Goal: Task Accomplishment & Management: Use online tool/utility

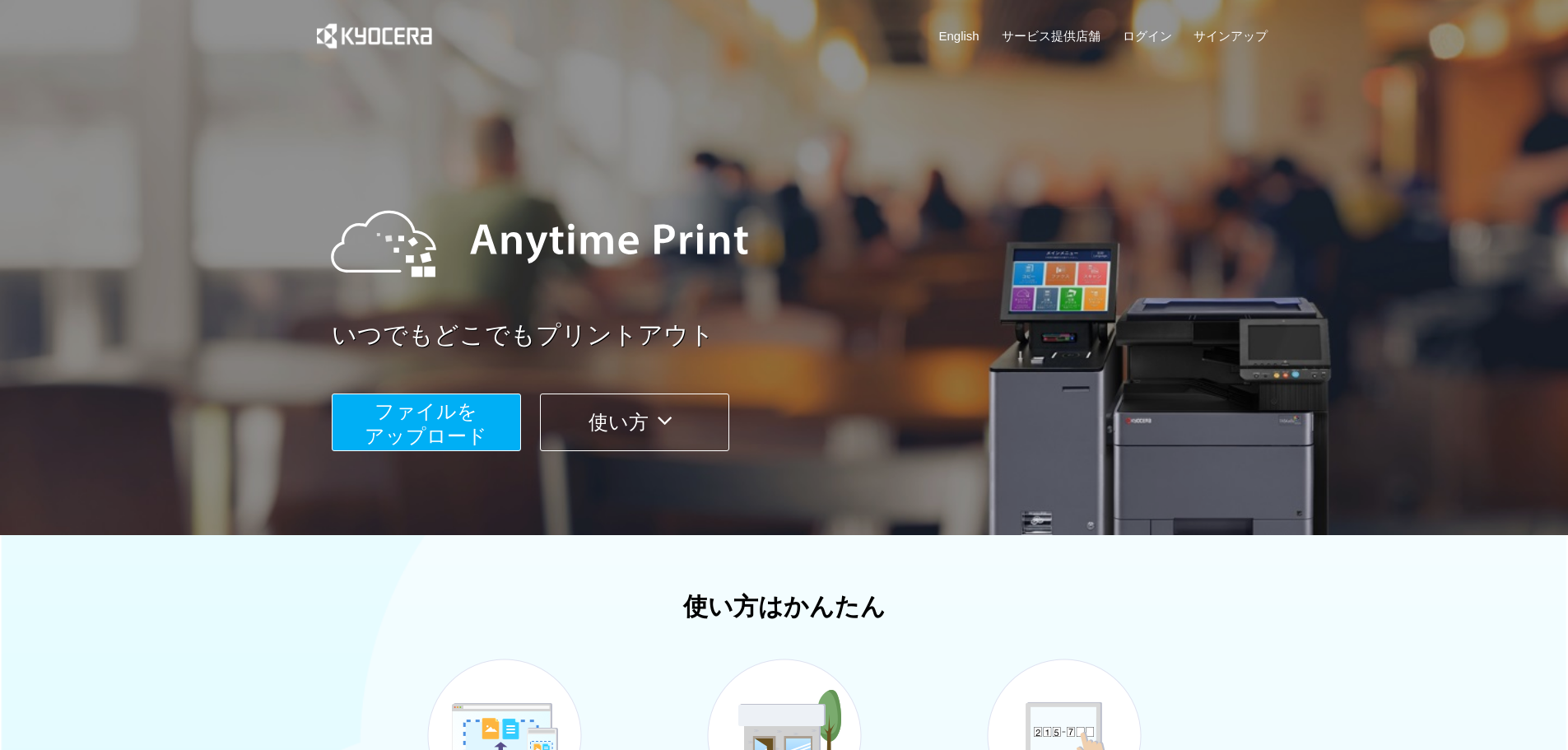
click at [403, 414] on span "ファイルを ​​アップロード" at bounding box center [426, 423] width 122 height 47
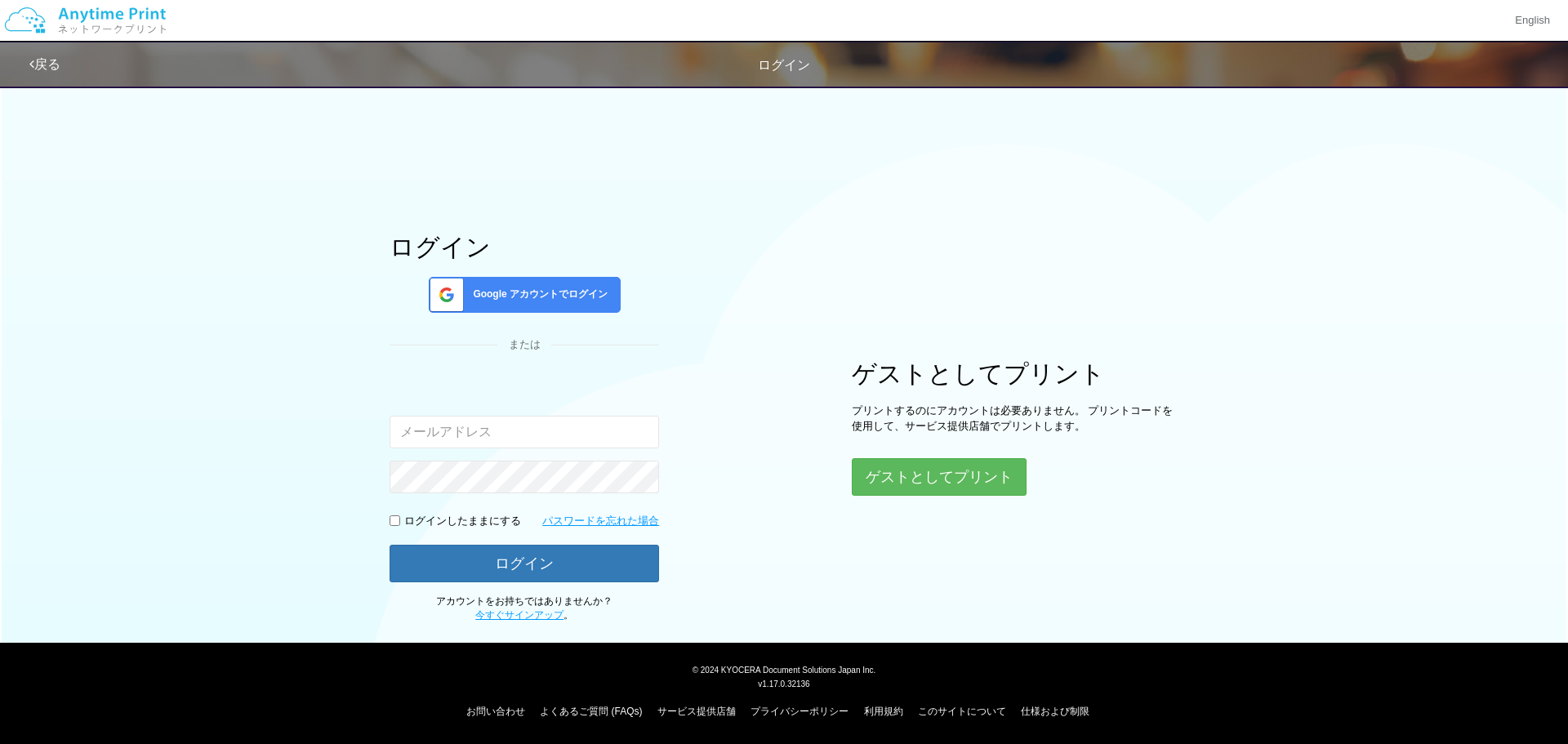
type input "[EMAIL_ADDRESS][DOMAIN_NAME]"
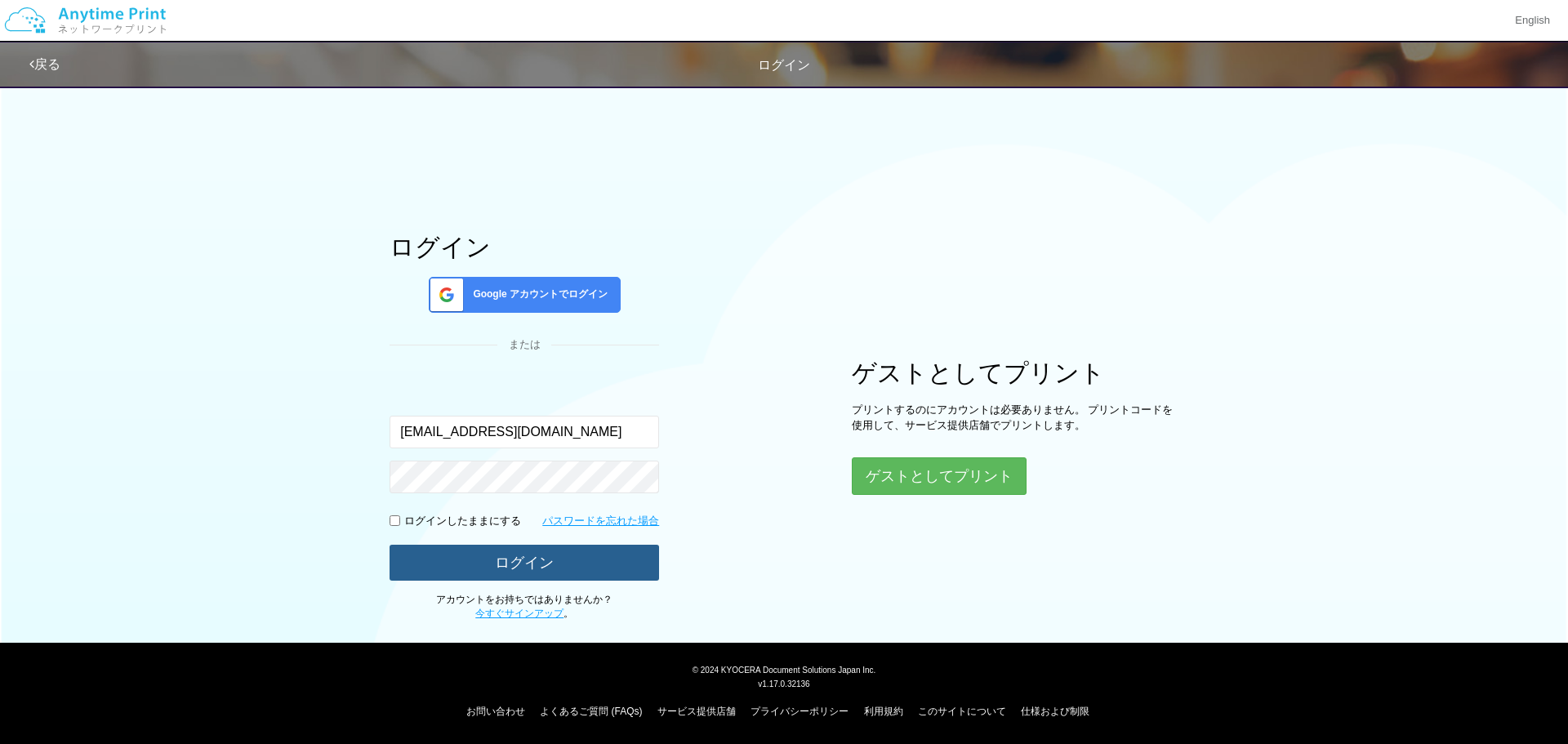
click at [556, 553] on button "ログイン" at bounding box center [524, 562] width 269 height 36
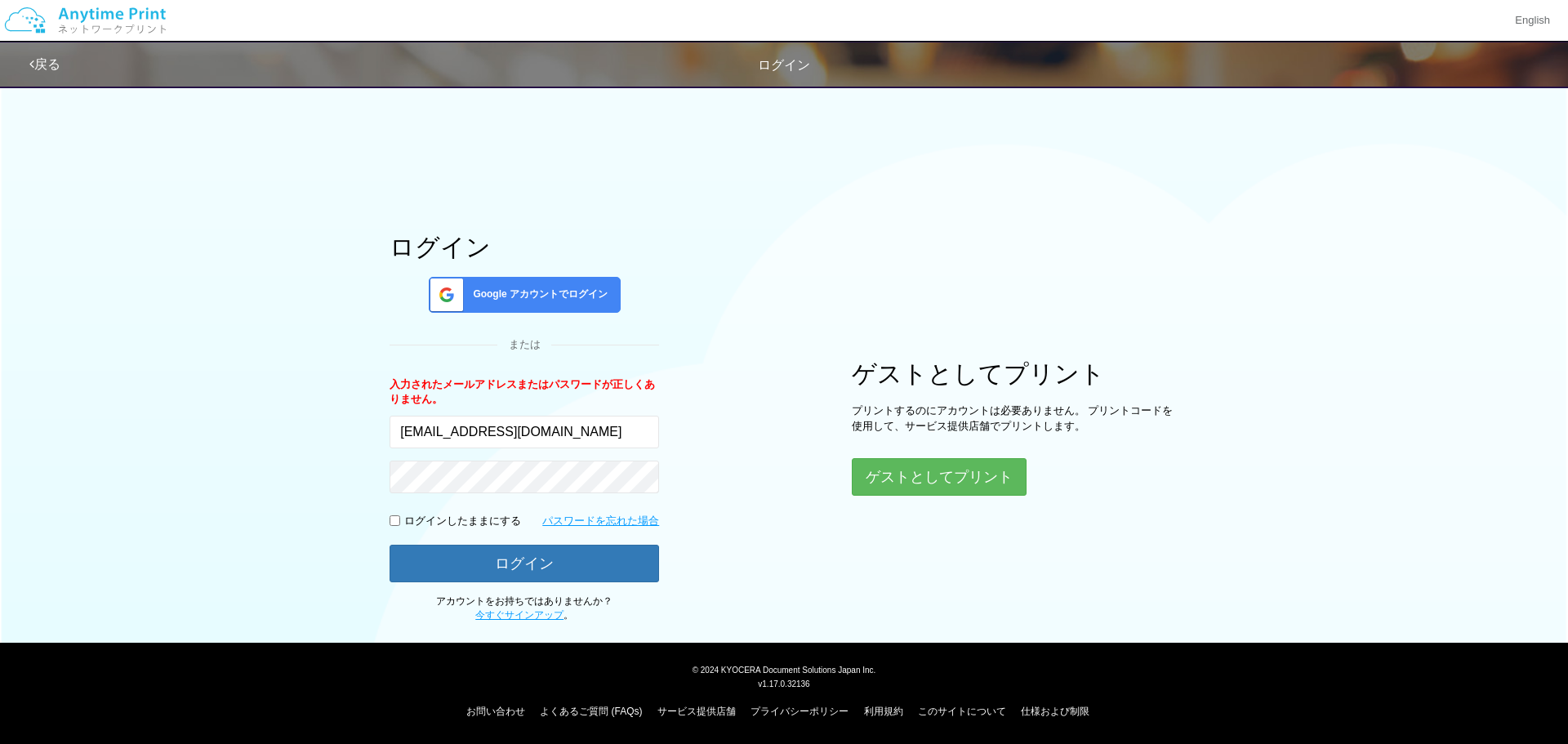
click at [565, 295] on span "Google アカウントでログイン" at bounding box center [536, 294] width 141 height 14
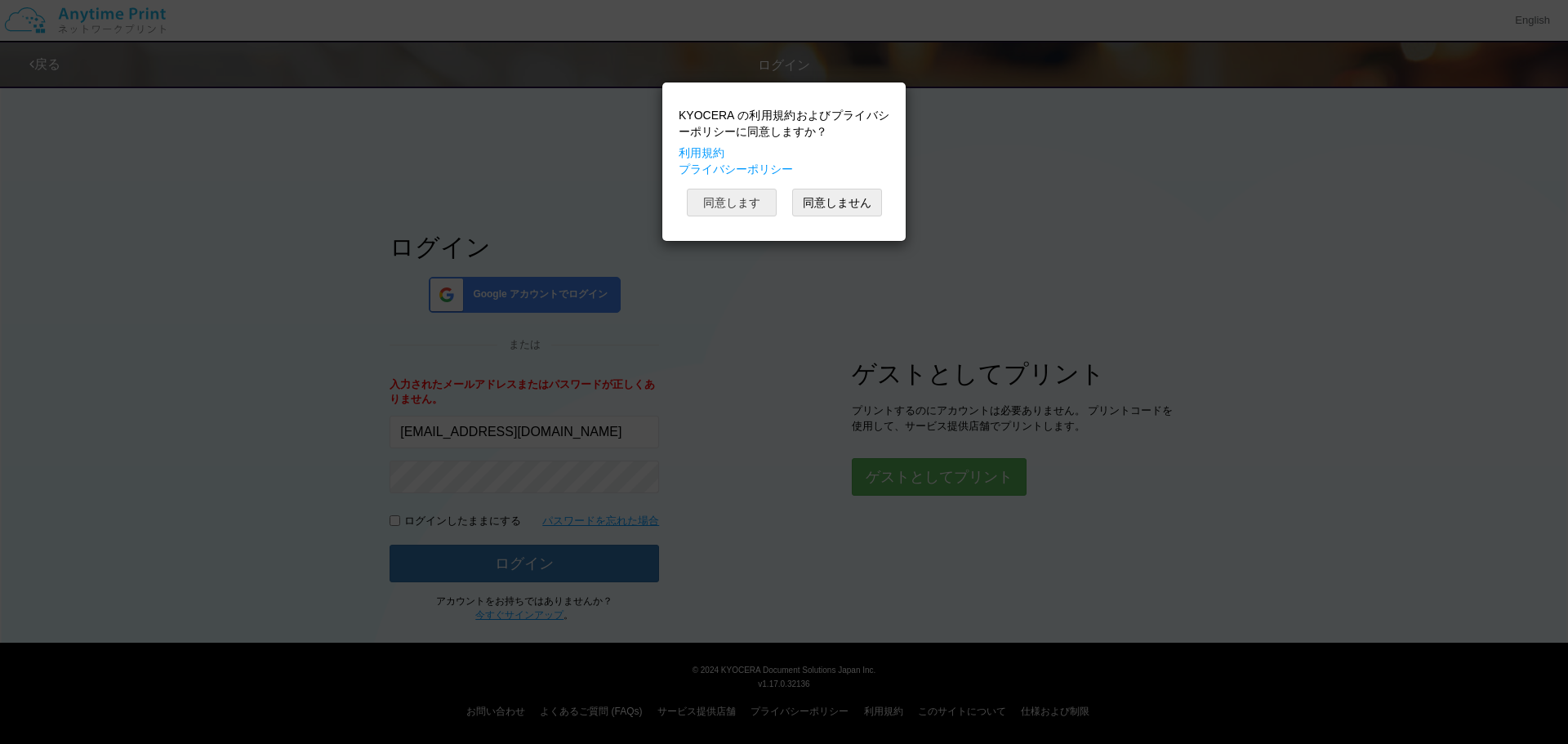
click at [744, 198] on button "同意します" at bounding box center [731, 202] width 90 height 28
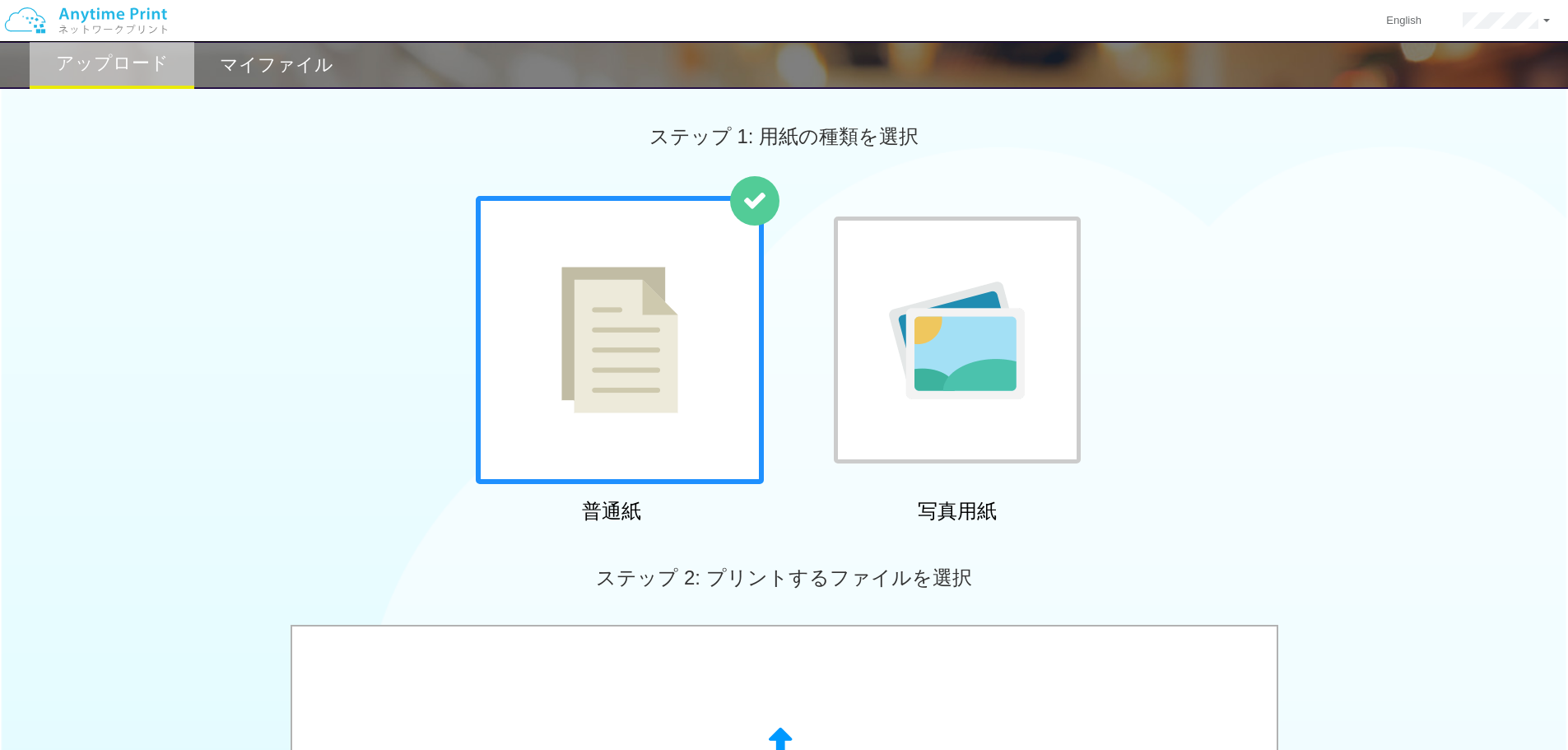
click at [1332, 496] on div "普通紙 写真用紙" at bounding box center [784, 363] width 1568 height 334
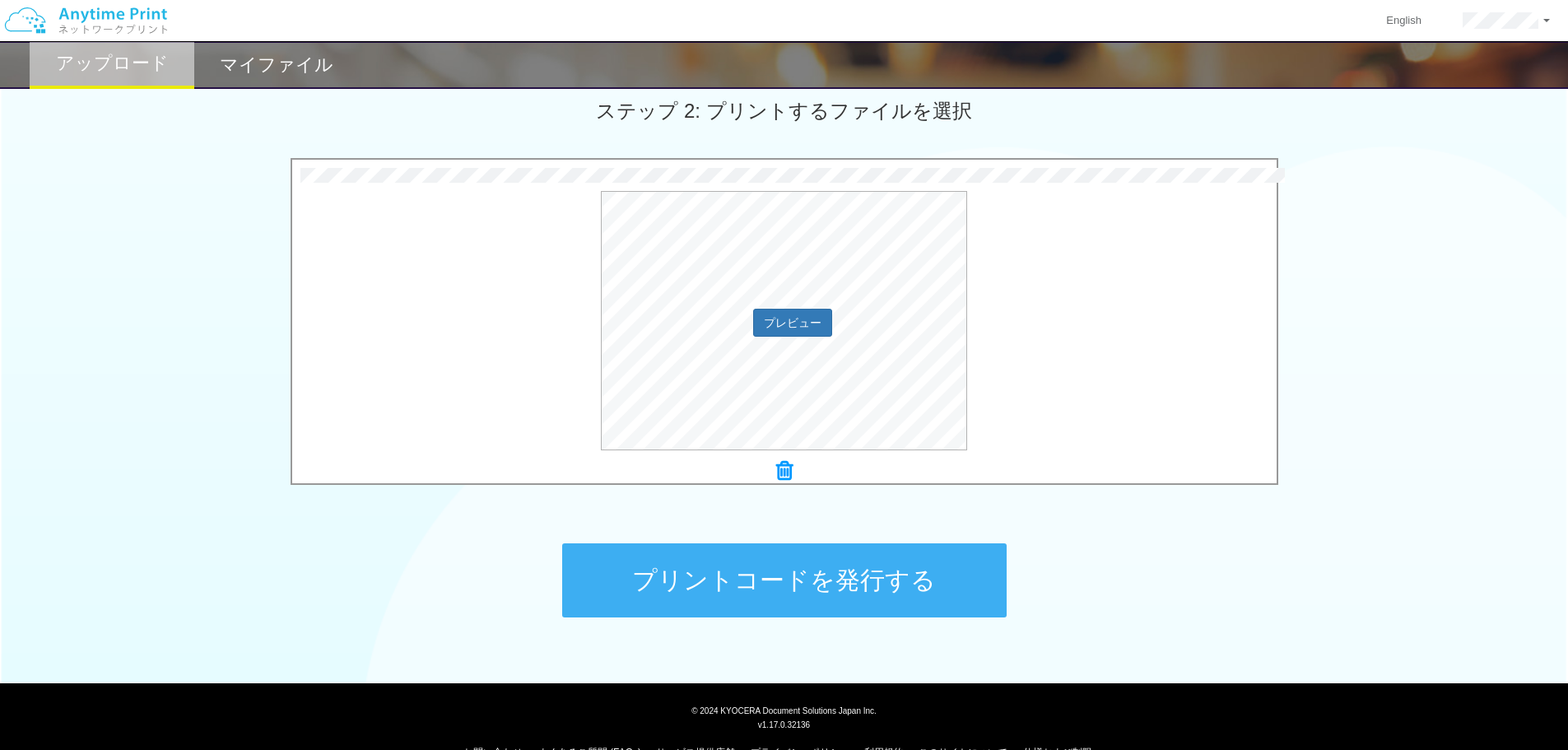
scroll to position [502, 0]
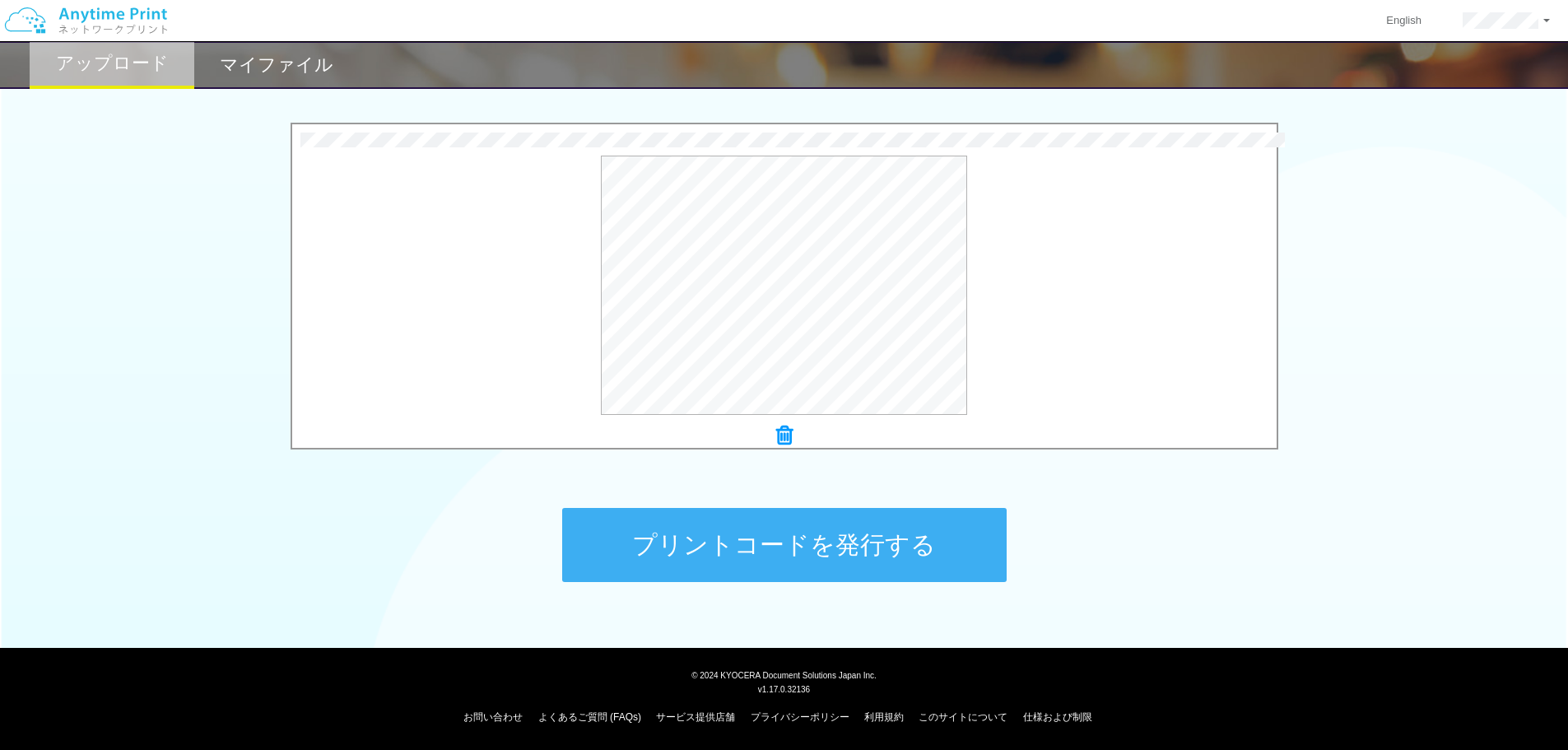
click at [888, 543] on button "プリントコードを発行する" at bounding box center [784, 545] width 444 height 75
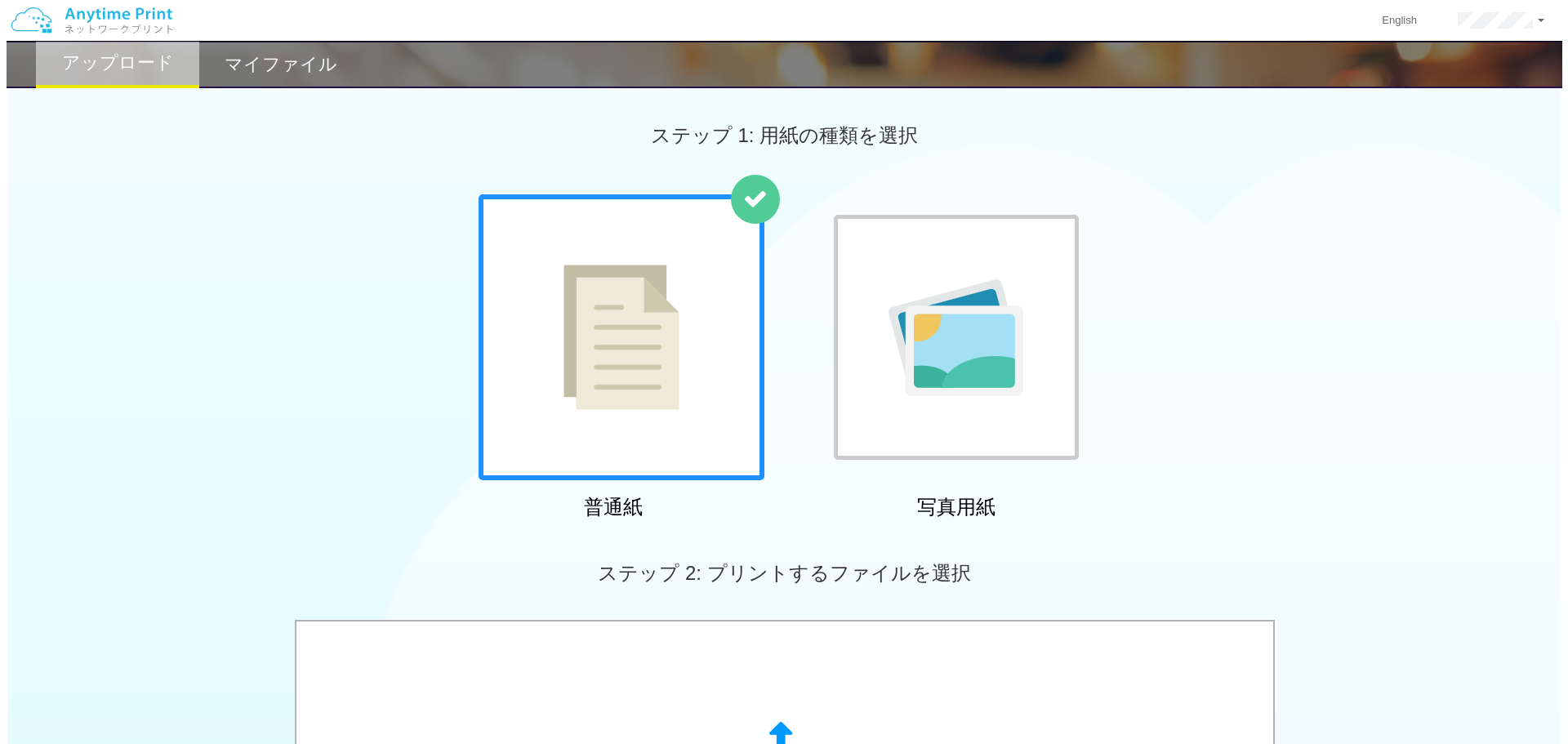
scroll to position [354, 0]
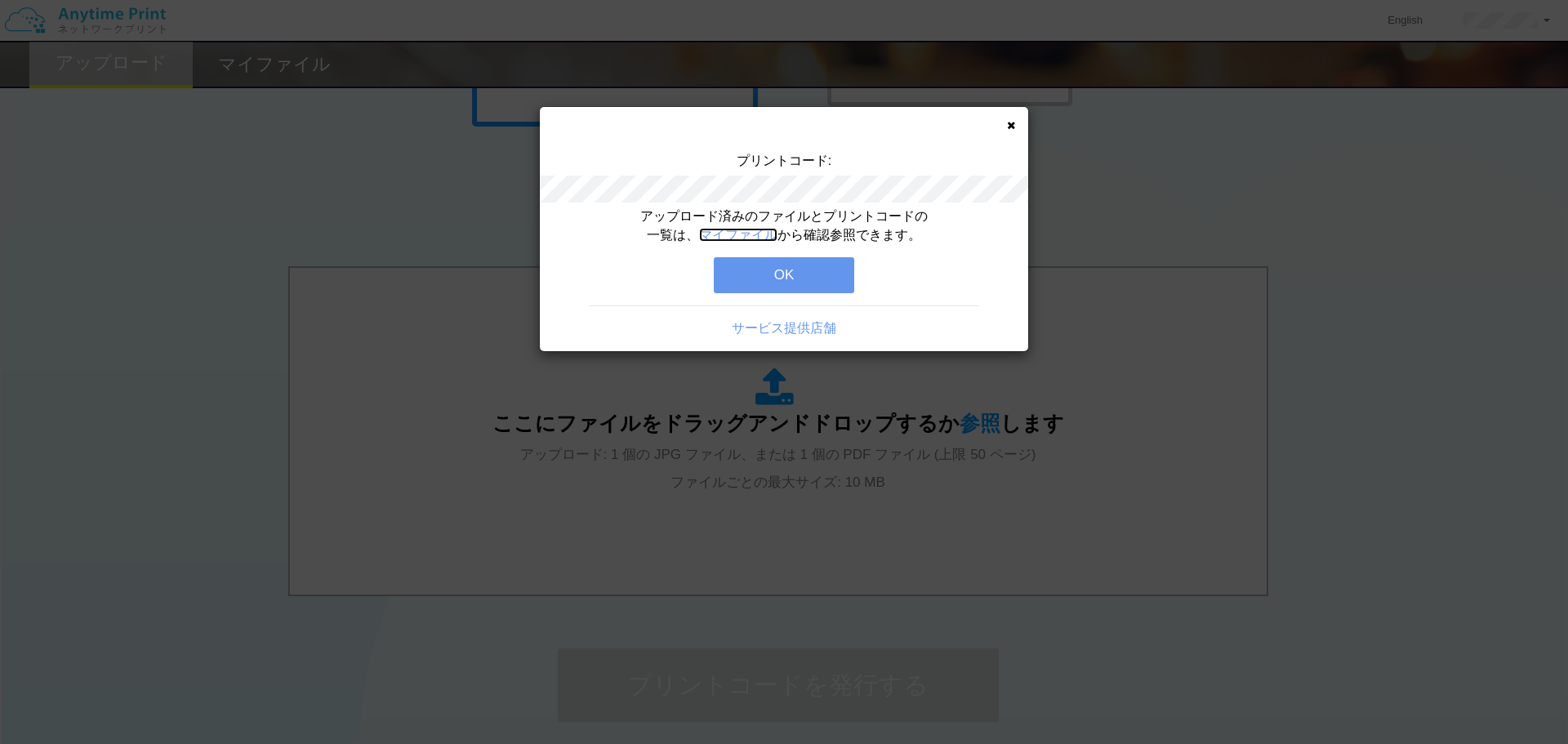
click at [750, 235] on link "マイファイル" at bounding box center [738, 235] width 78 height 14
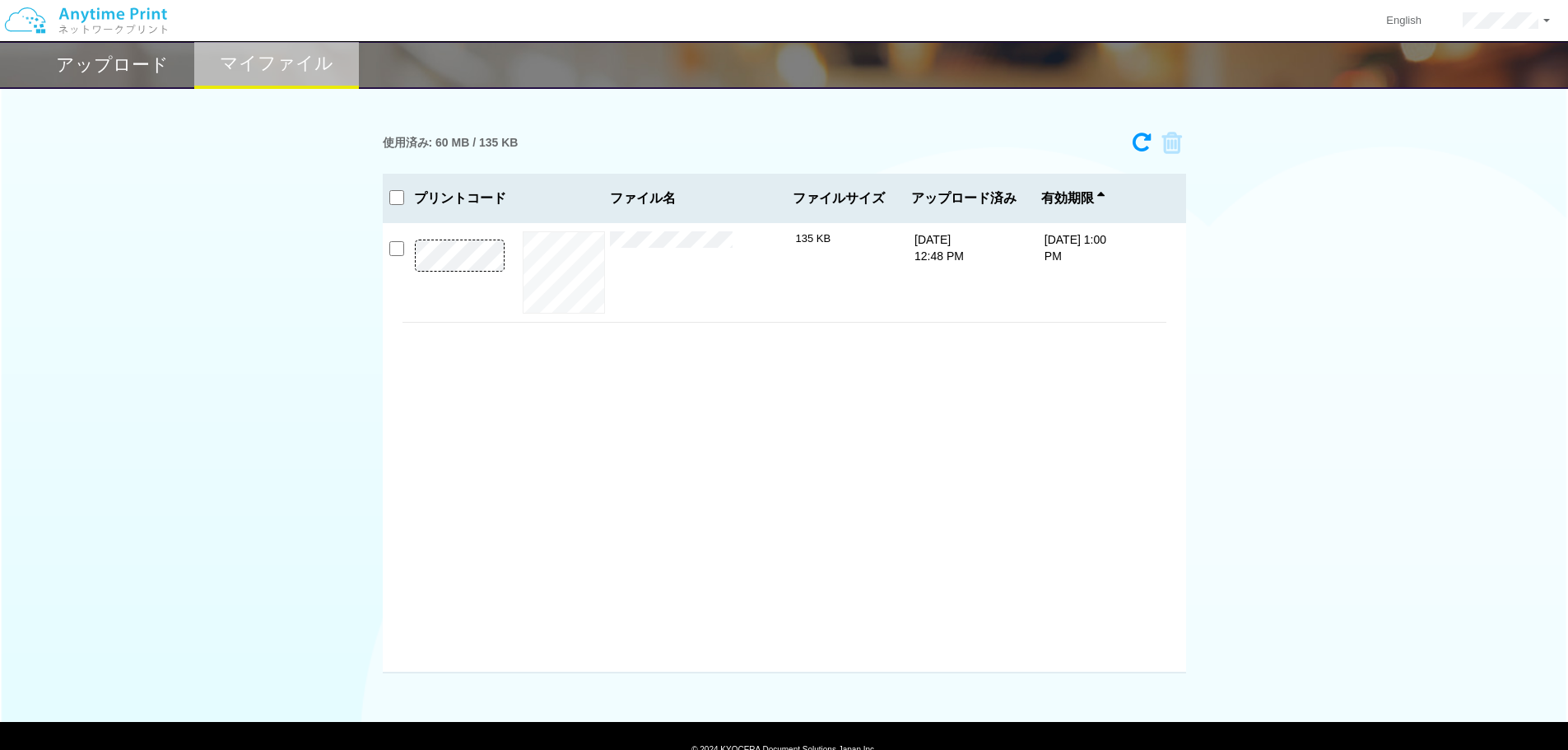
click at [141, 65] on h2 "アップロード" at bounding box center [111, 65] width 112 height 20
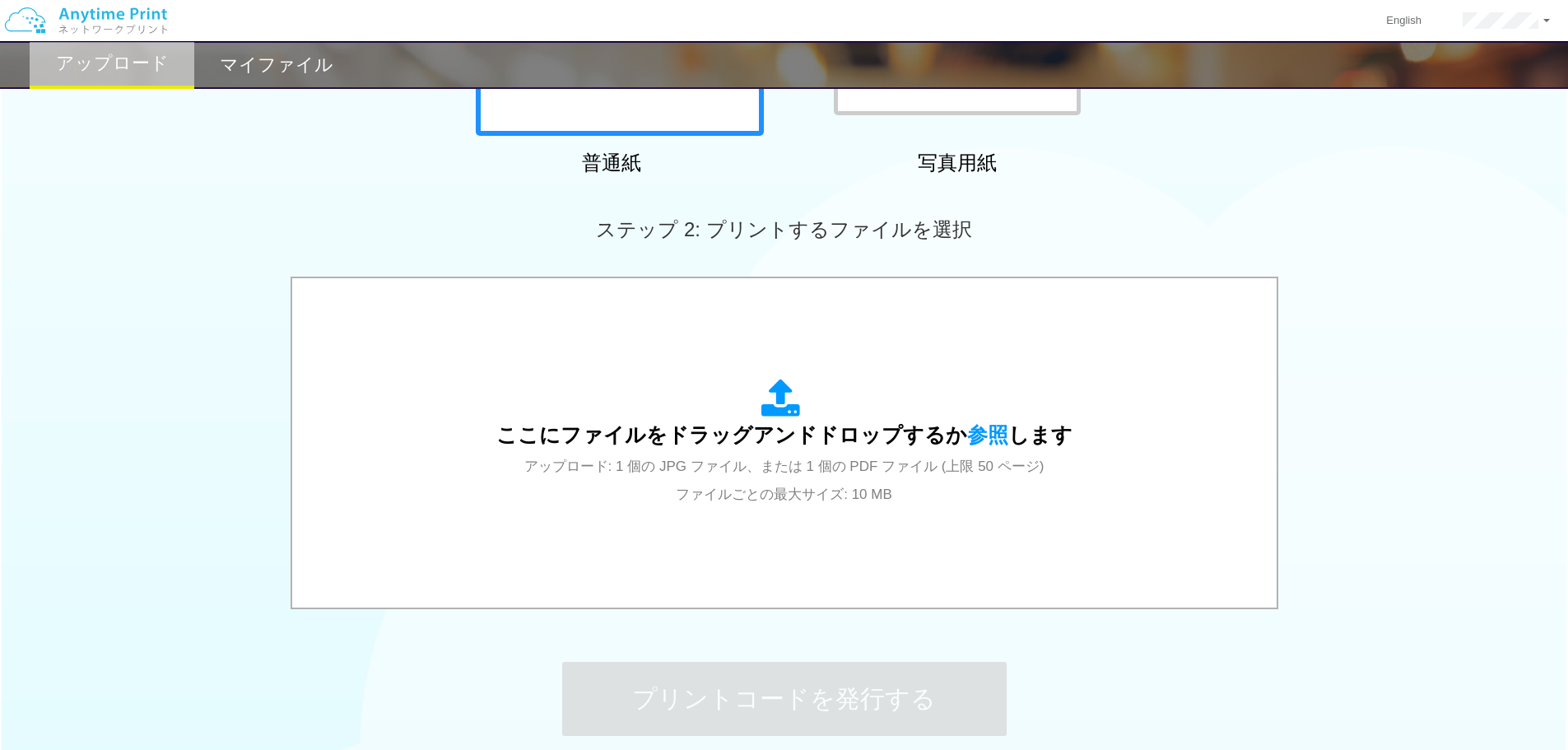
scroll to position [357, 0]
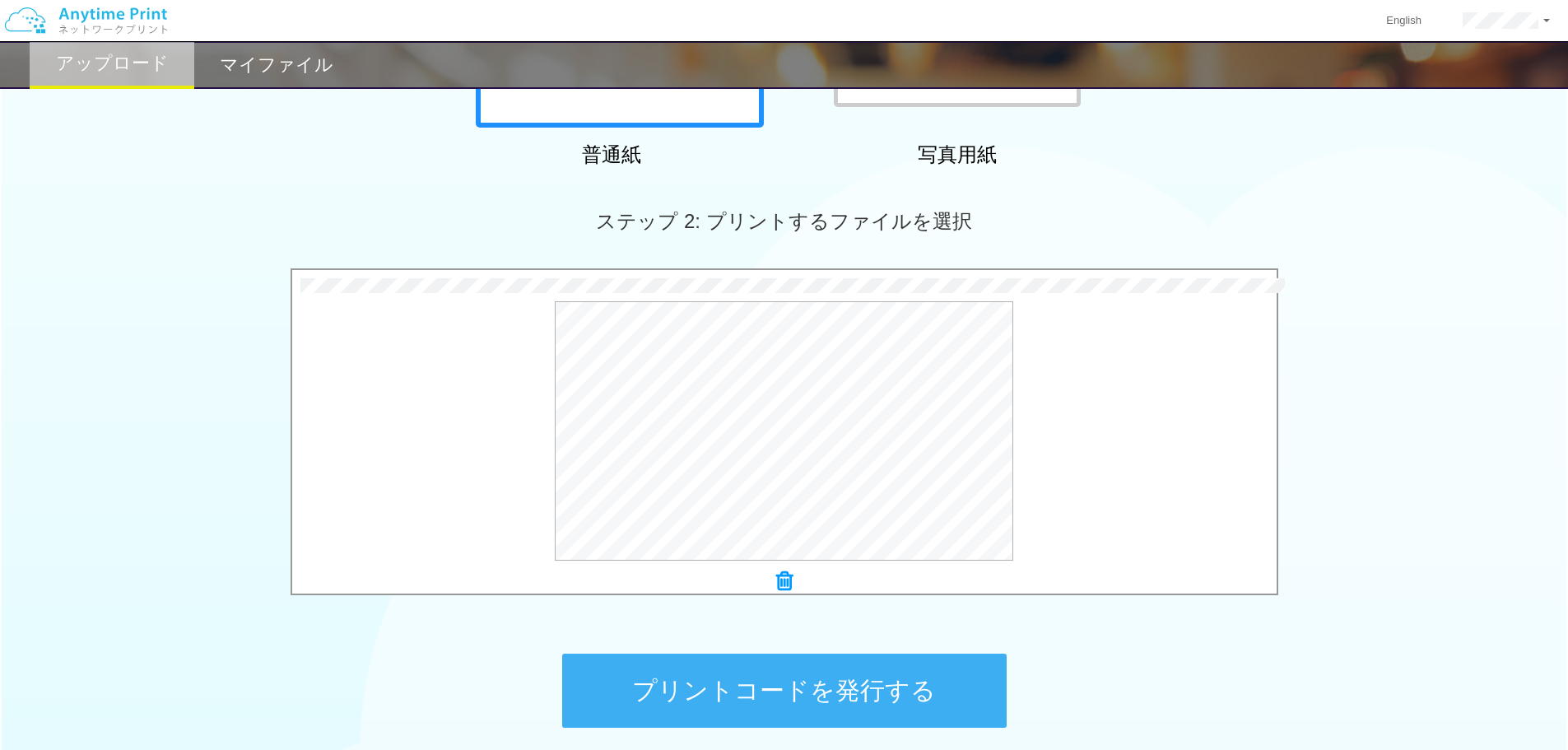
click at [861, 706] on button "プリントコードを発行する" at bounding box center [784, 690] width 444 height 75
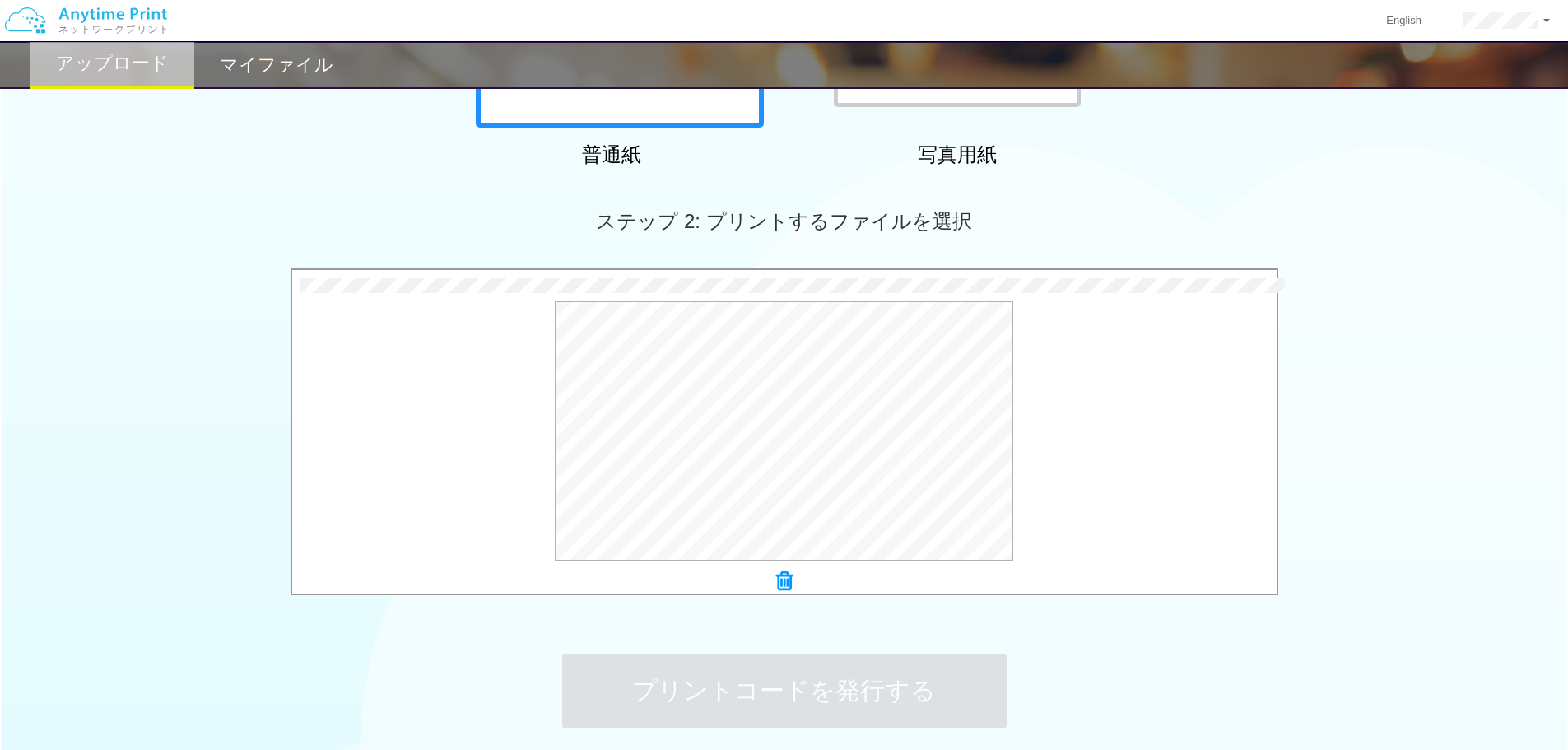
scroll to position [0, 0]
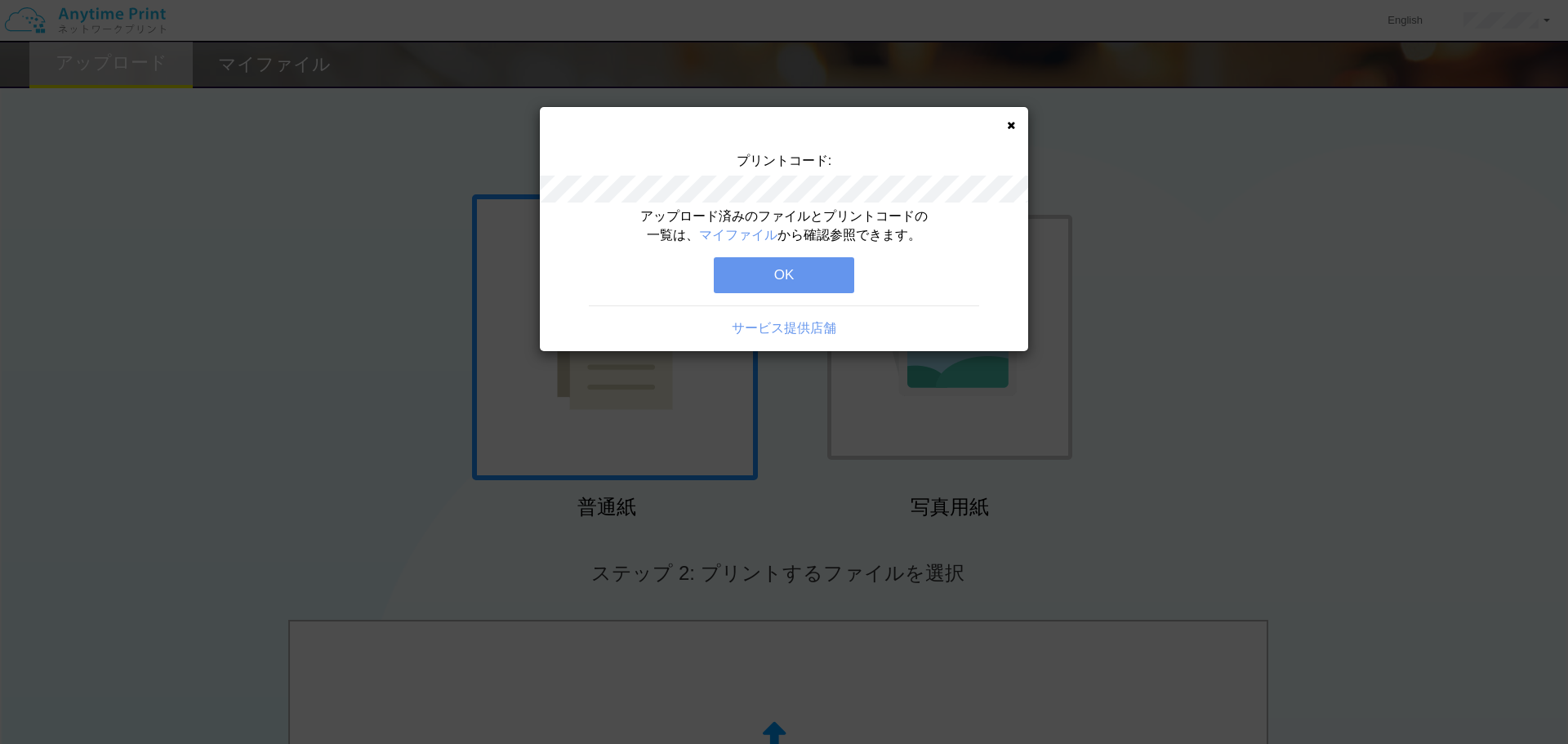
click at [721, 276] on button "OK" at bounding box center [784, 275] width 140 height 36
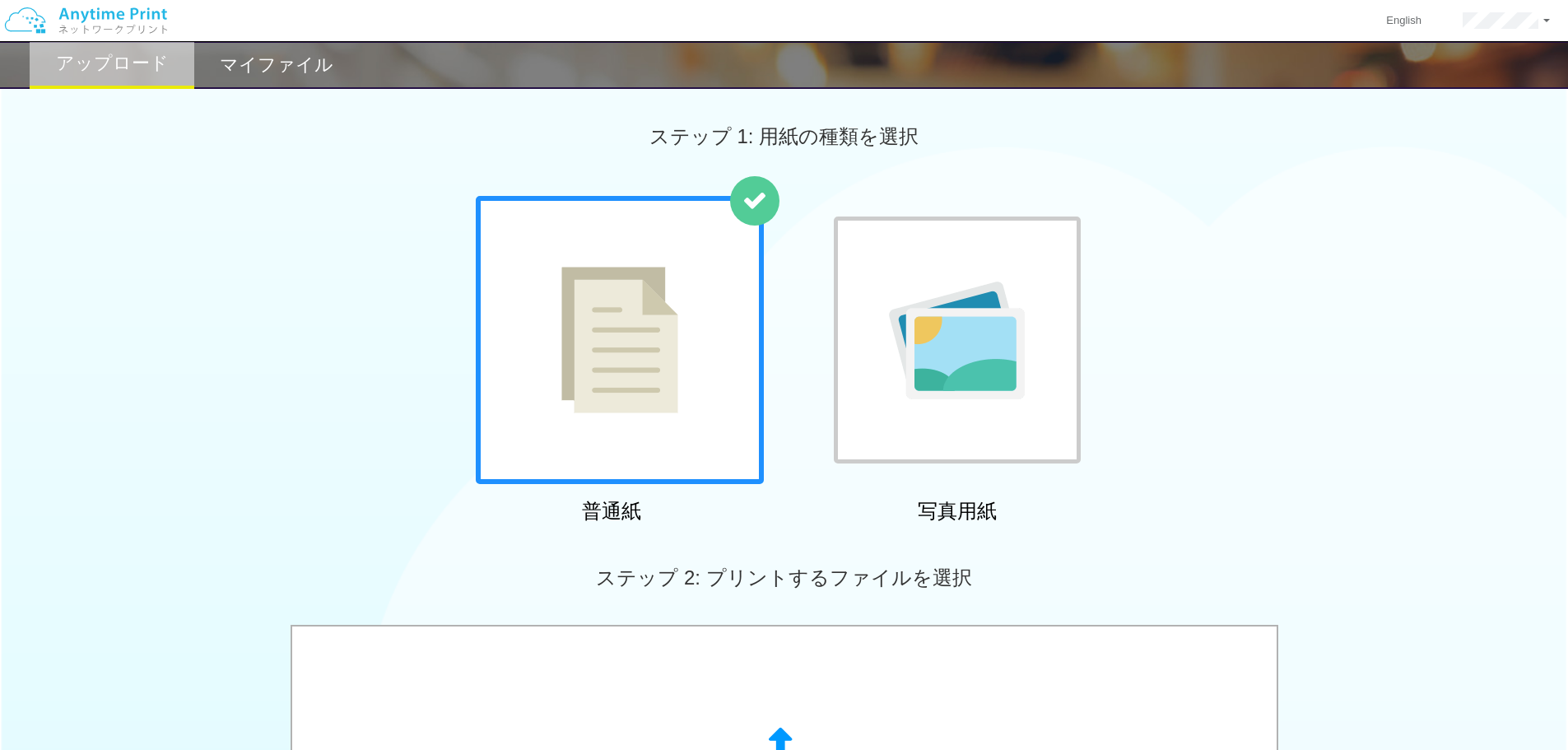
click at [286, 73] on h2 "マイファイル" at bounding box center [276, 65] width 113 height 20
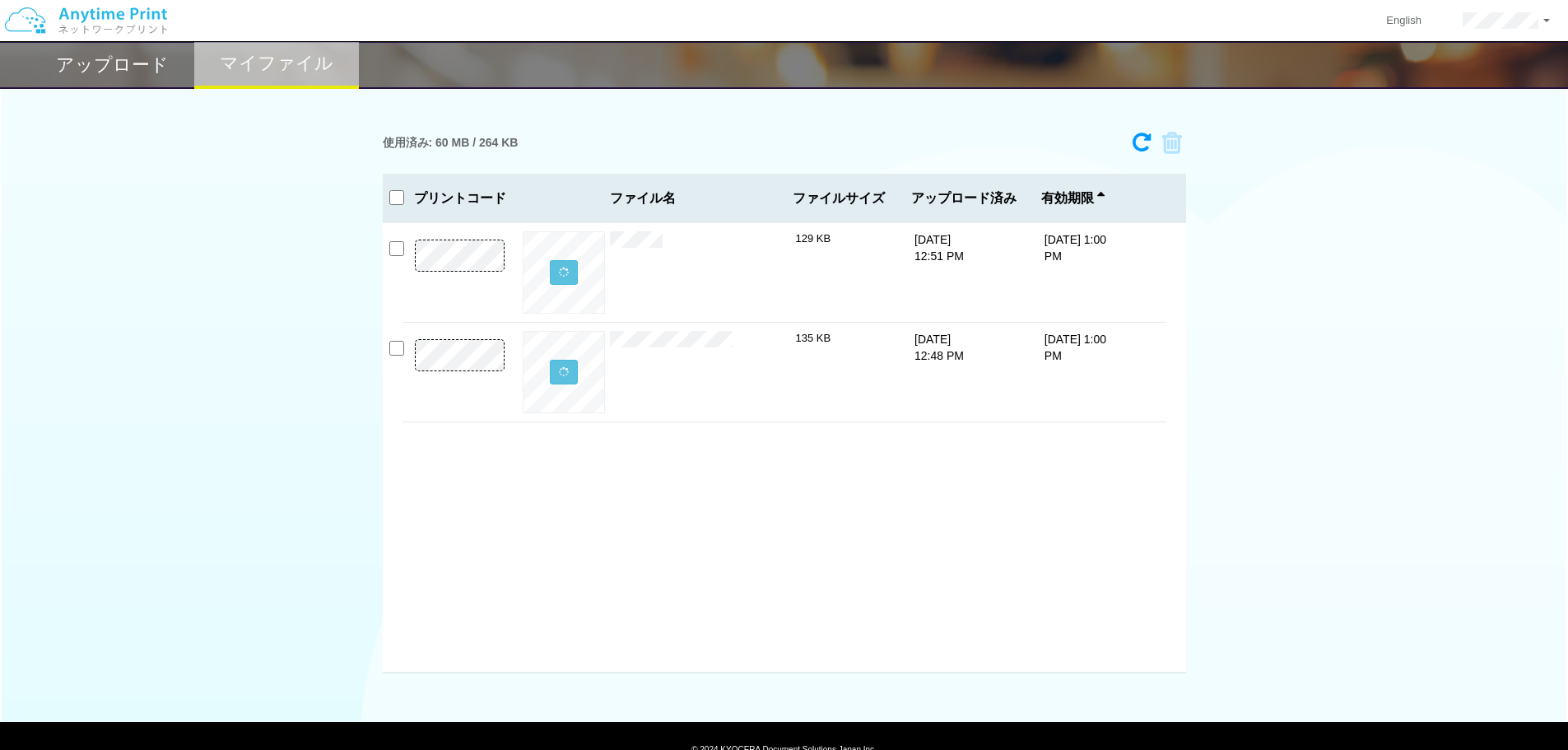
click at [131, 72] on h2 "アップロード" at bounding box center [111, 65] width 112 height 20
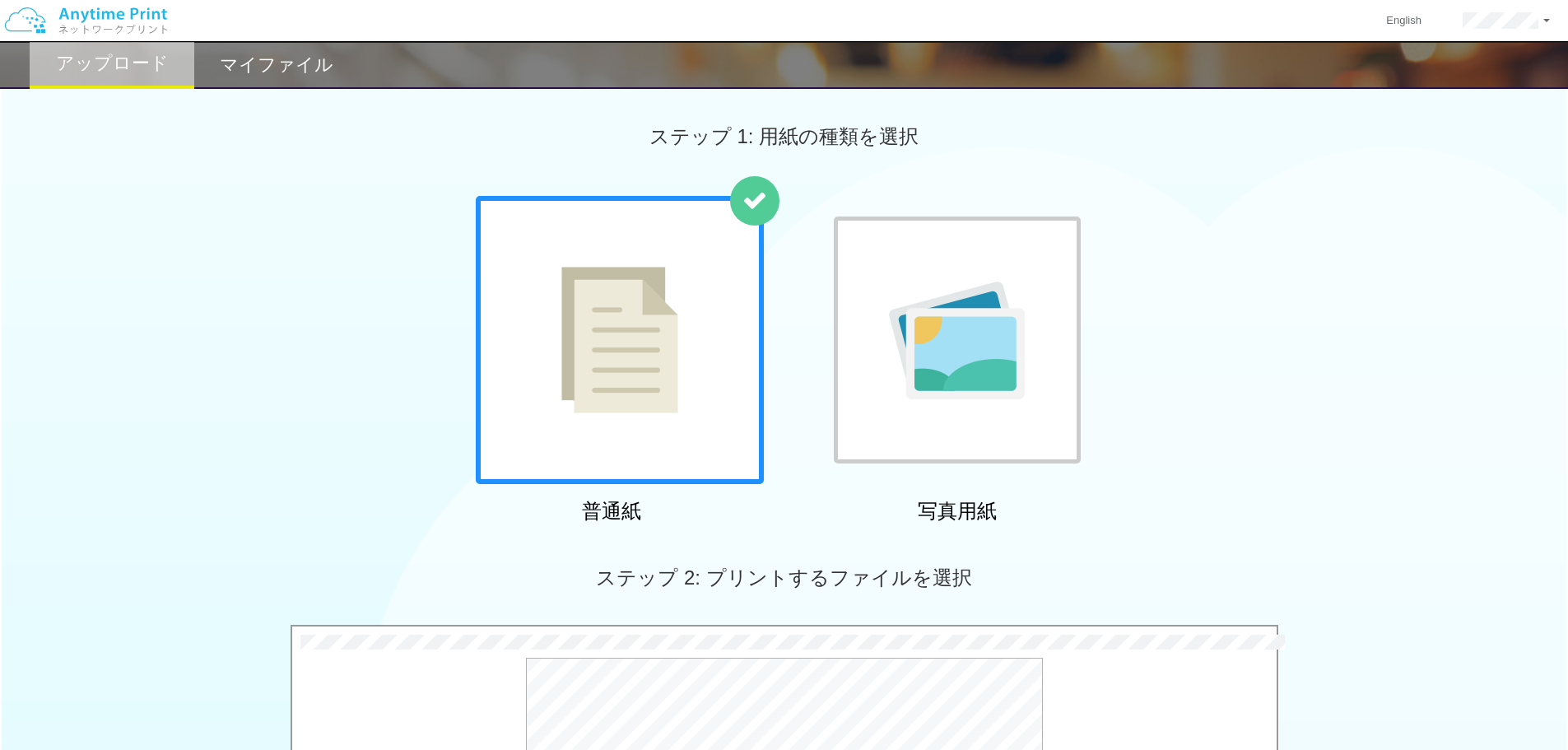
scroll to position [357, 0]
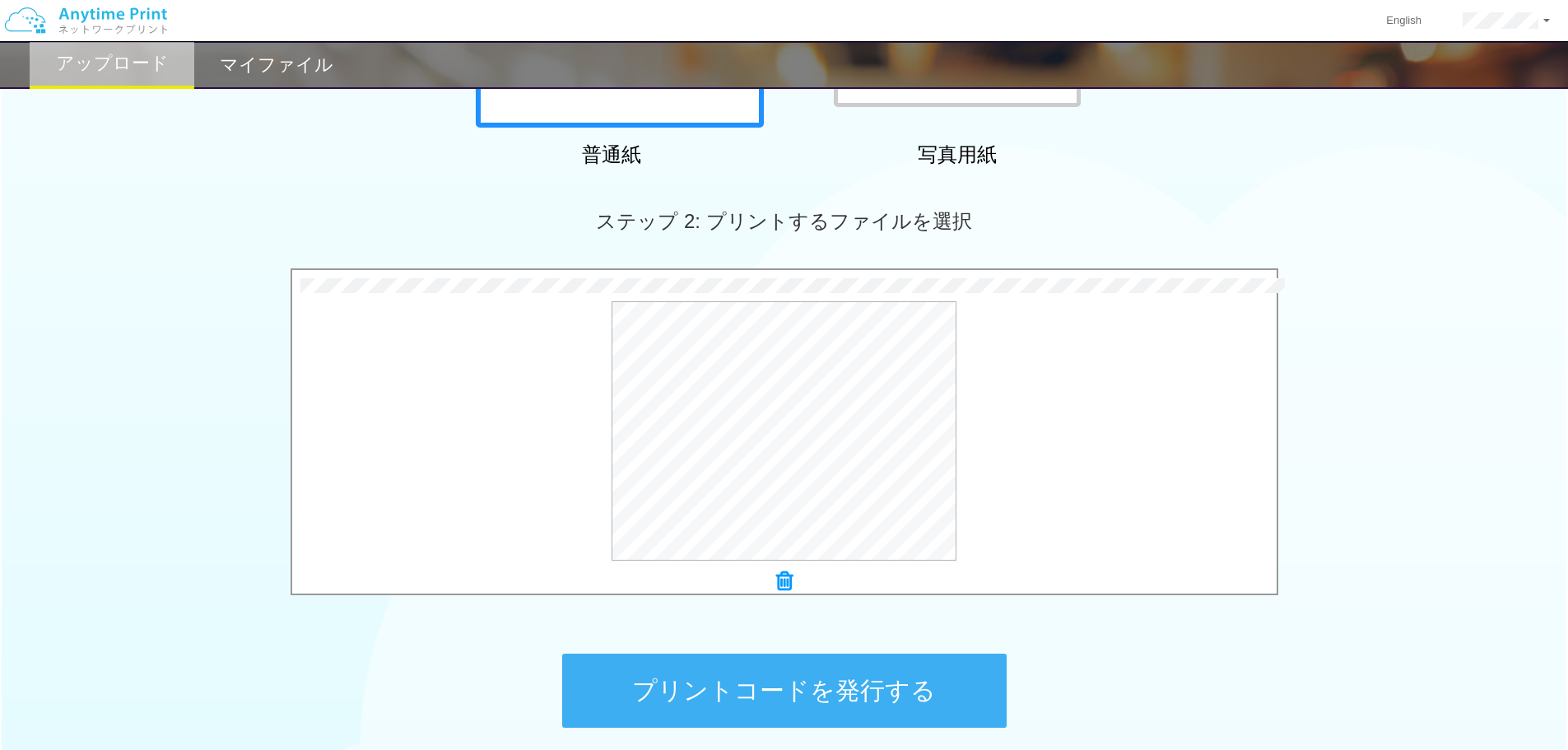
click at [854, 686] on button "プリントコードを発行する" at bounding box center [784, 690] width 444 height 75
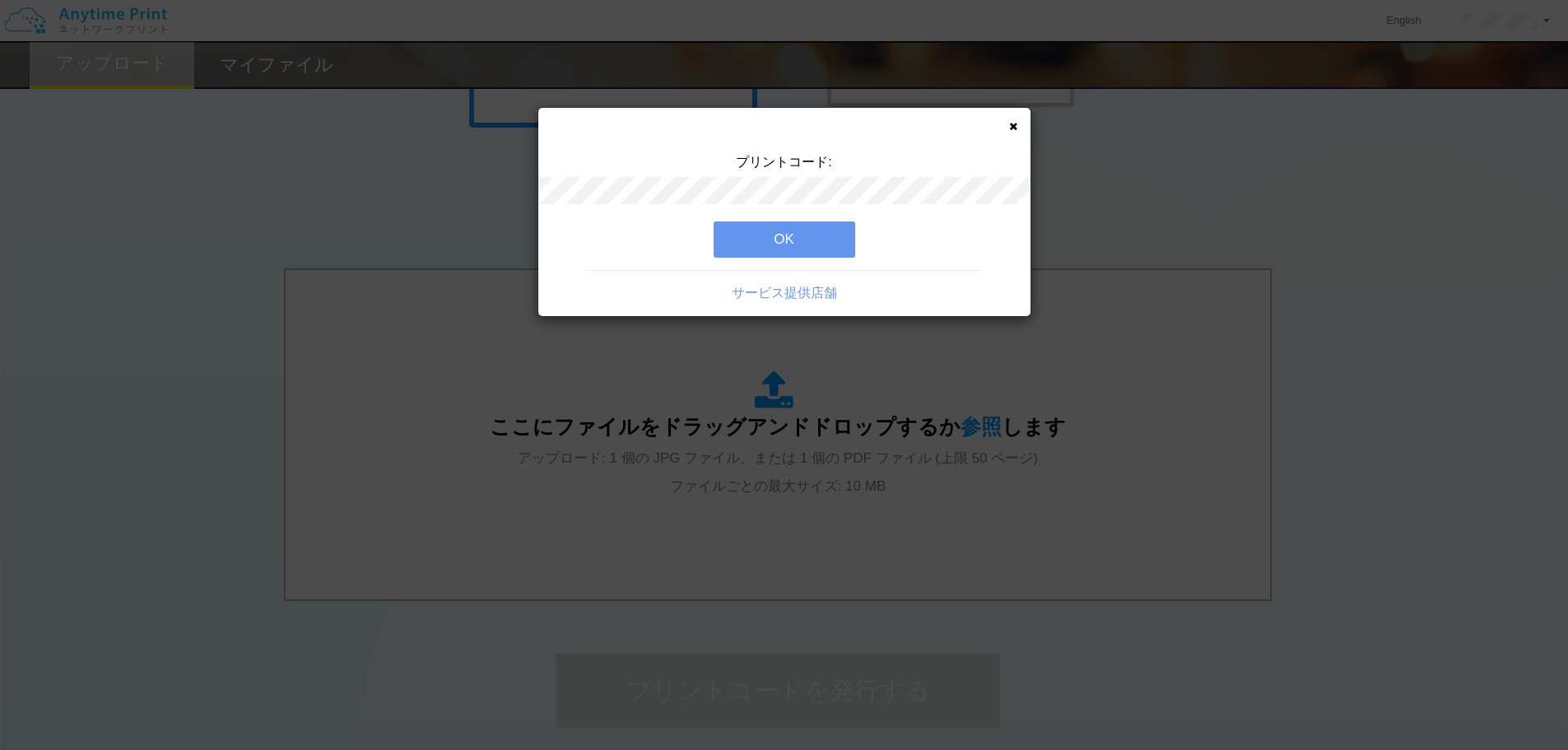
scroll to position [0, 0]
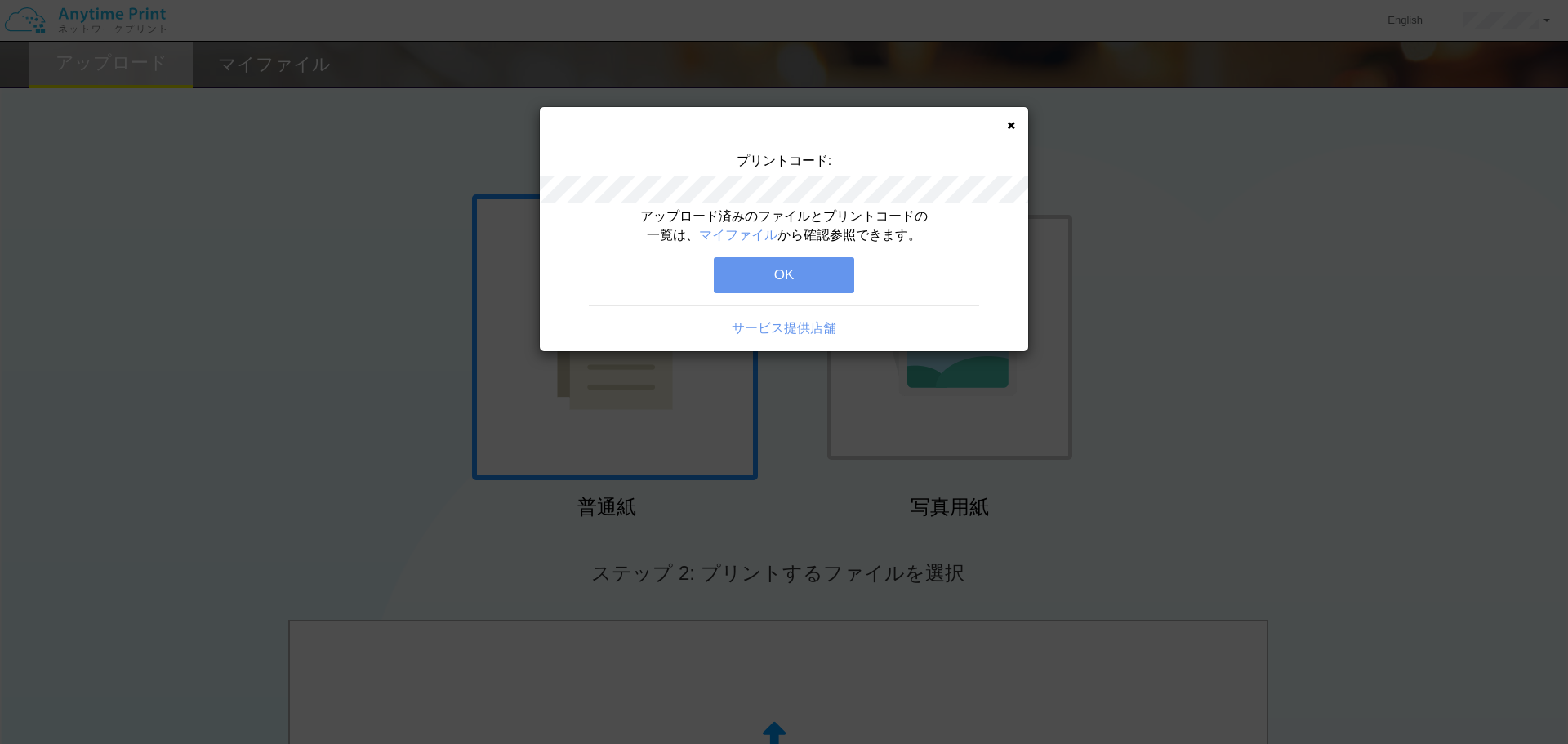
click at [827, 282] on button "OK" at bounding box center [784, 275] width 140 height 36
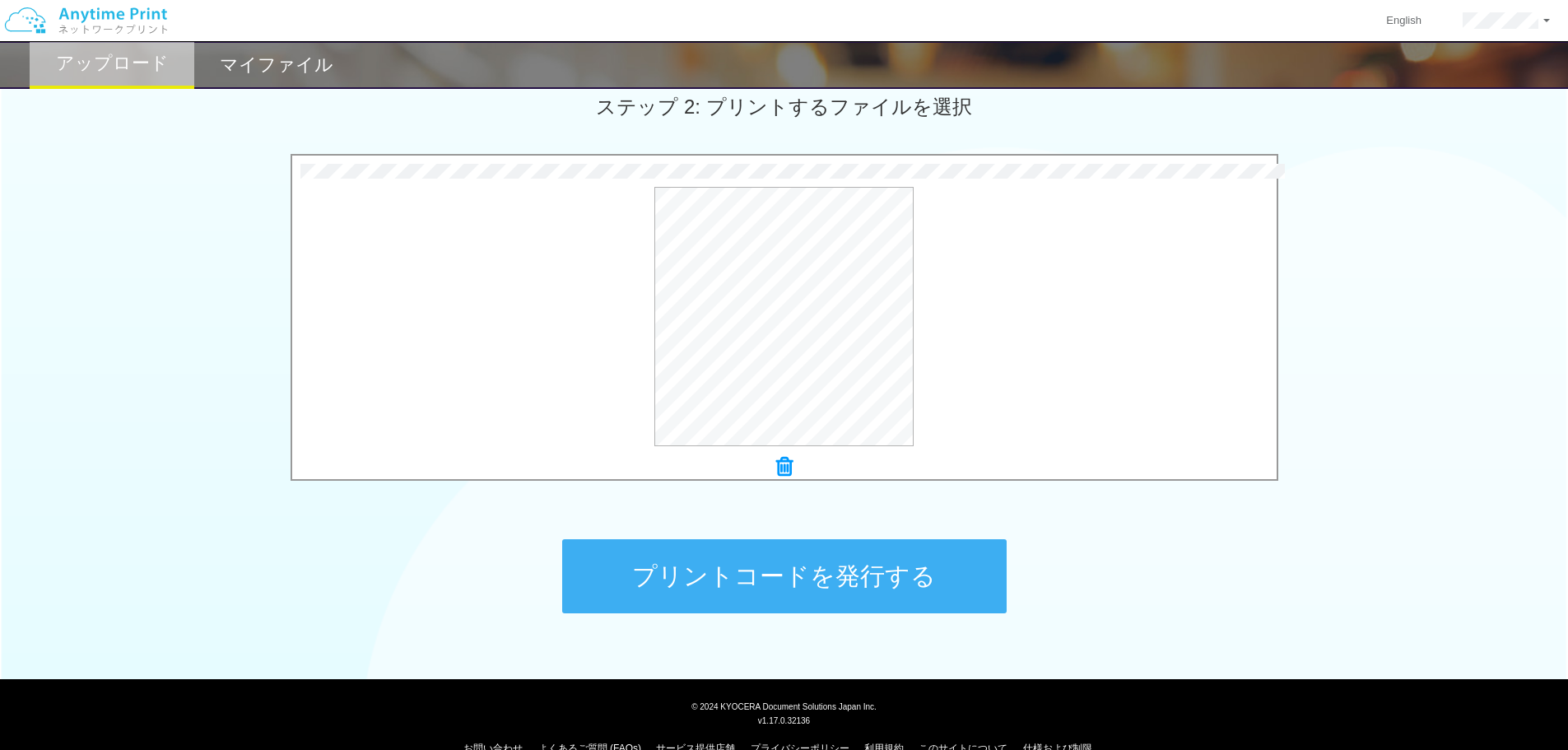
scroll to position [502, 0]
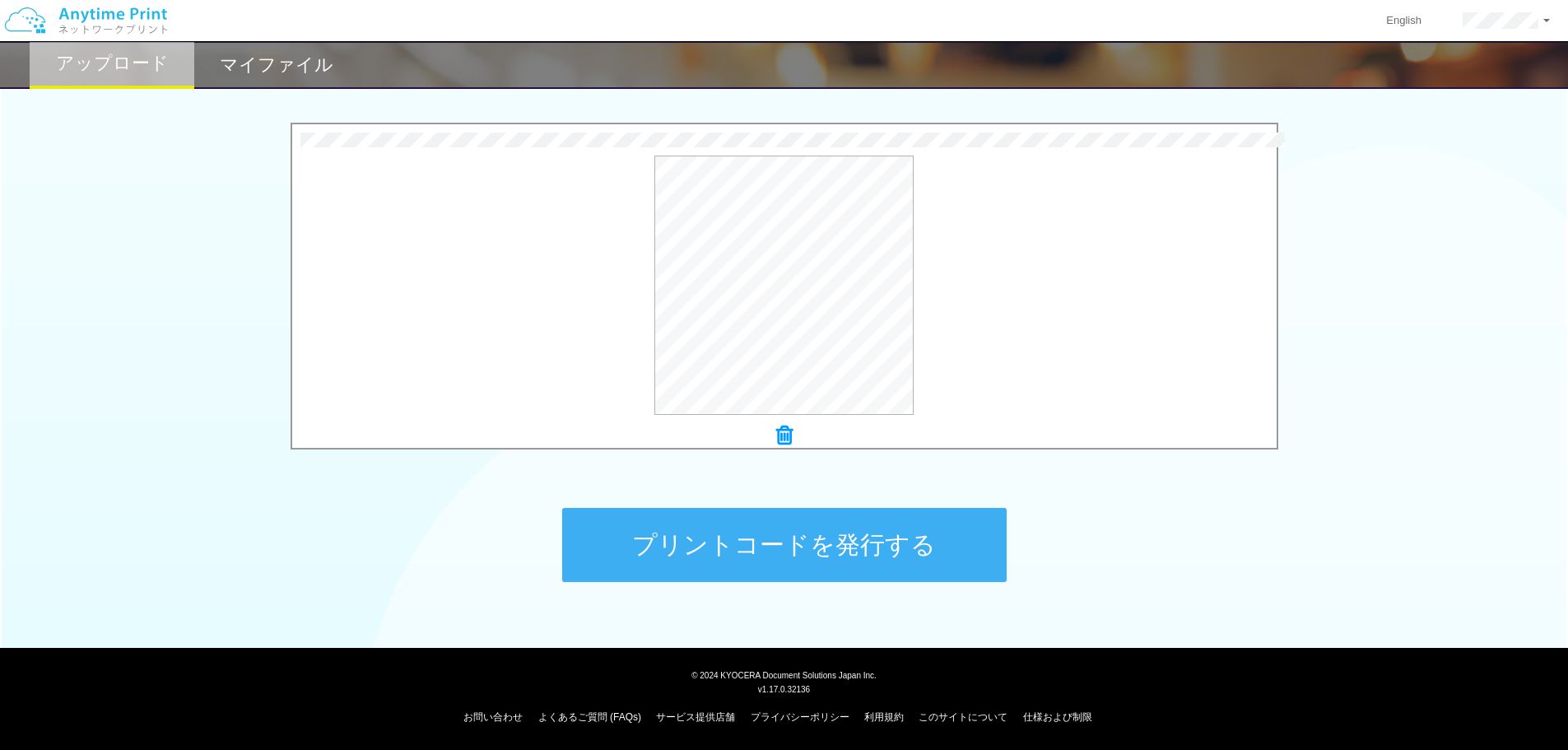
click at [897, 539] on button "プリントコードを発行する" at bounding box center [784, 545] width 444 height 75
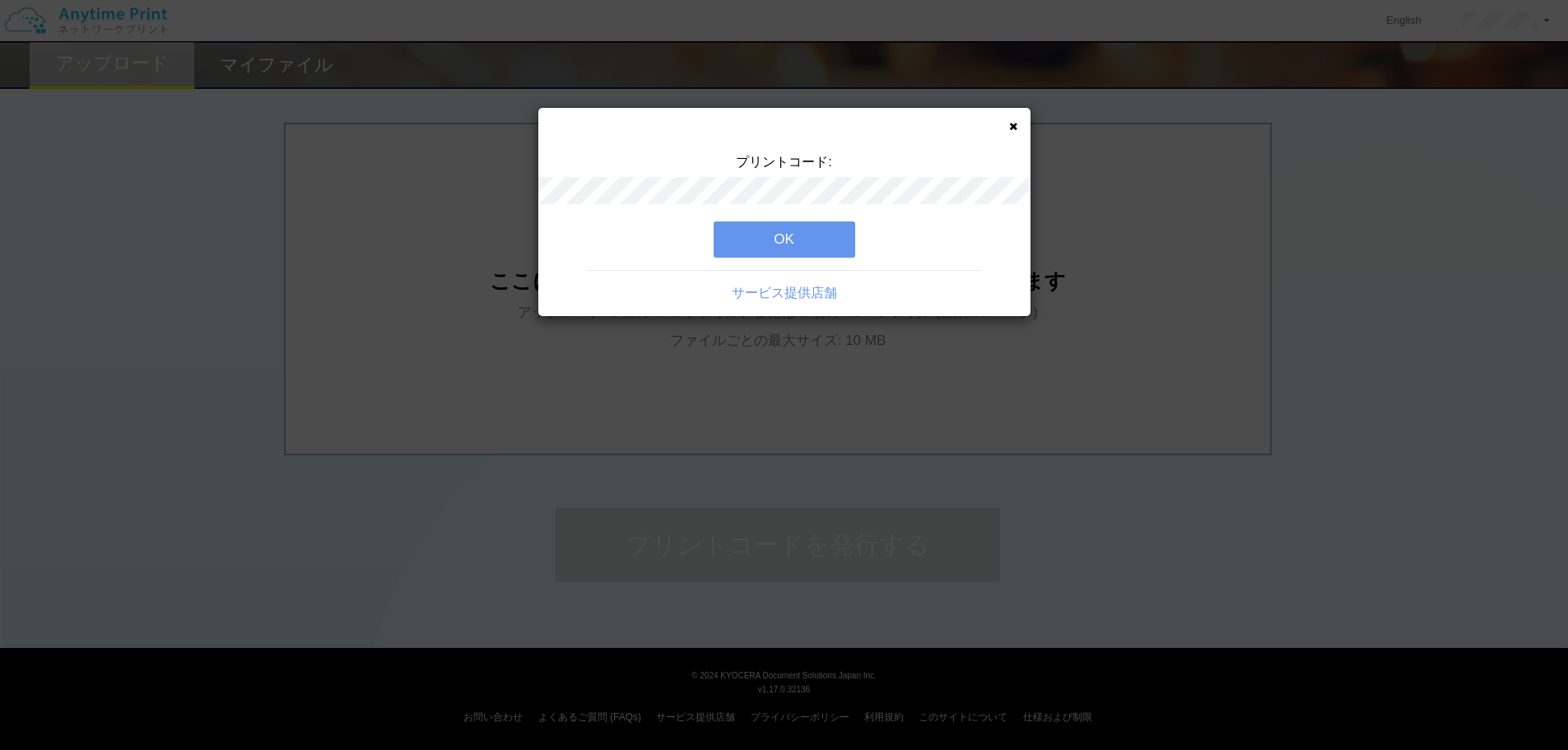
scroll to position [0, 0]
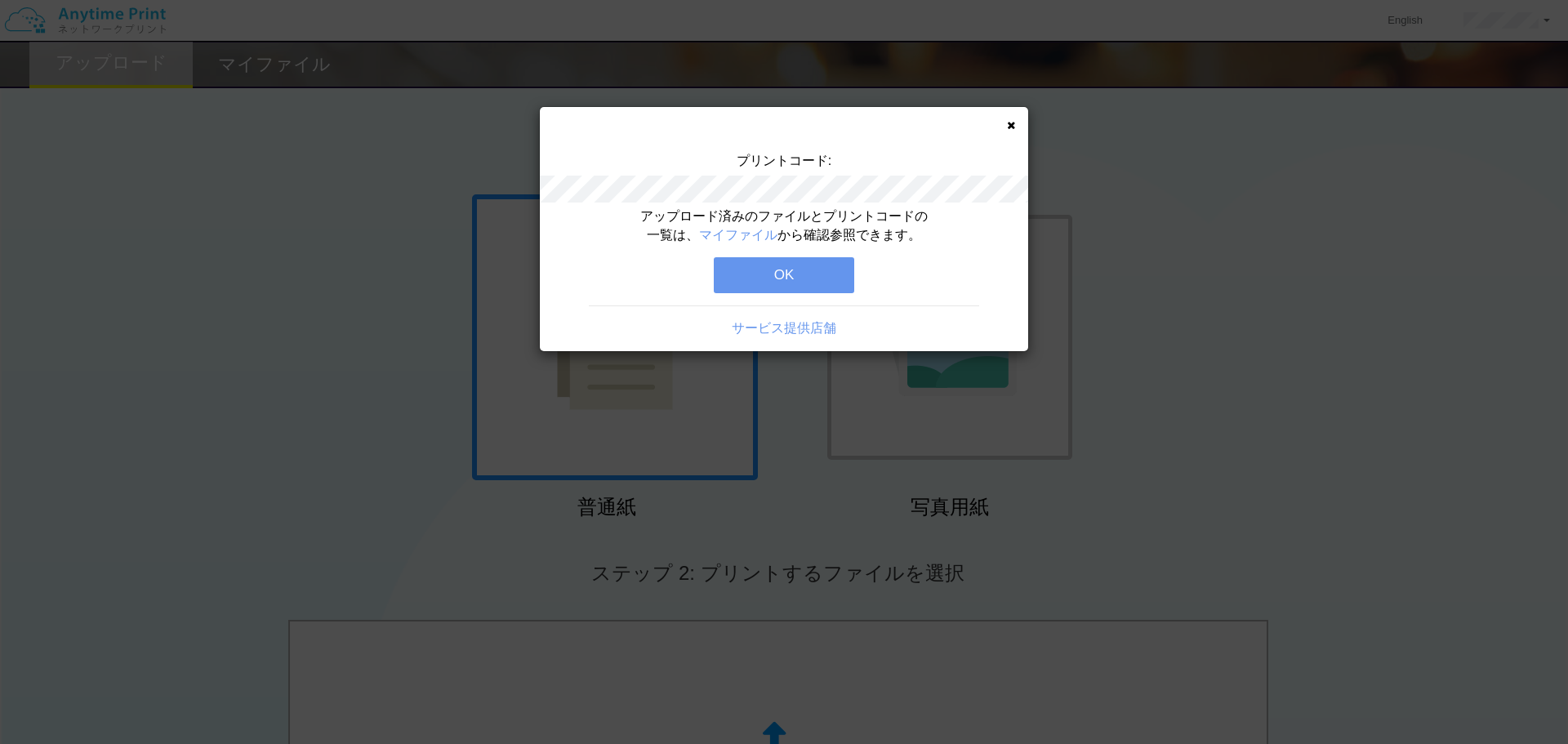
click at [797, 272] on button "OK" at bounding box center [784, 275] width 140 height 36
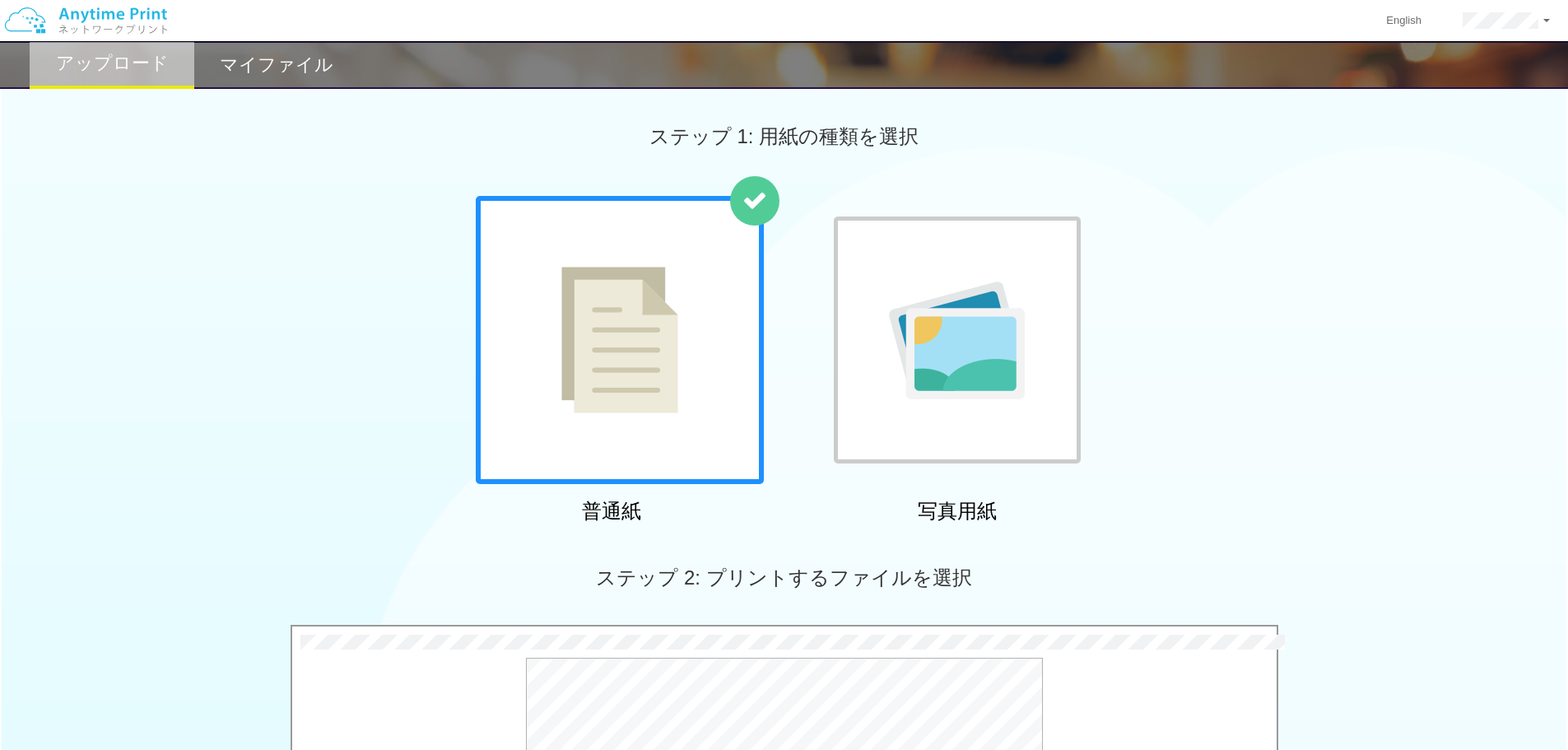
scroll to position [357, 0]
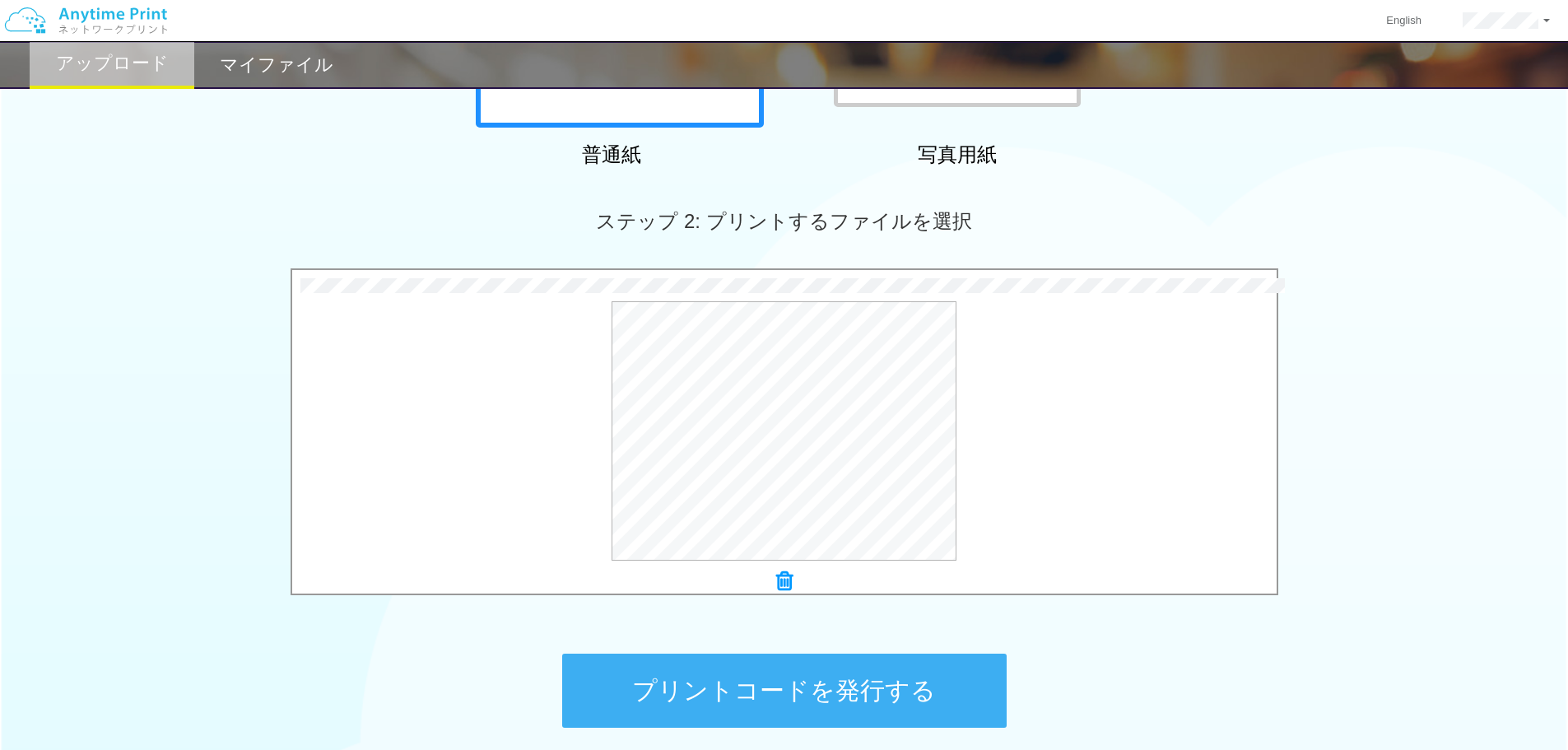
click at [805, 694] on button "プリントコードを発行する" at bounding box center [784, 690] width 444 height 75
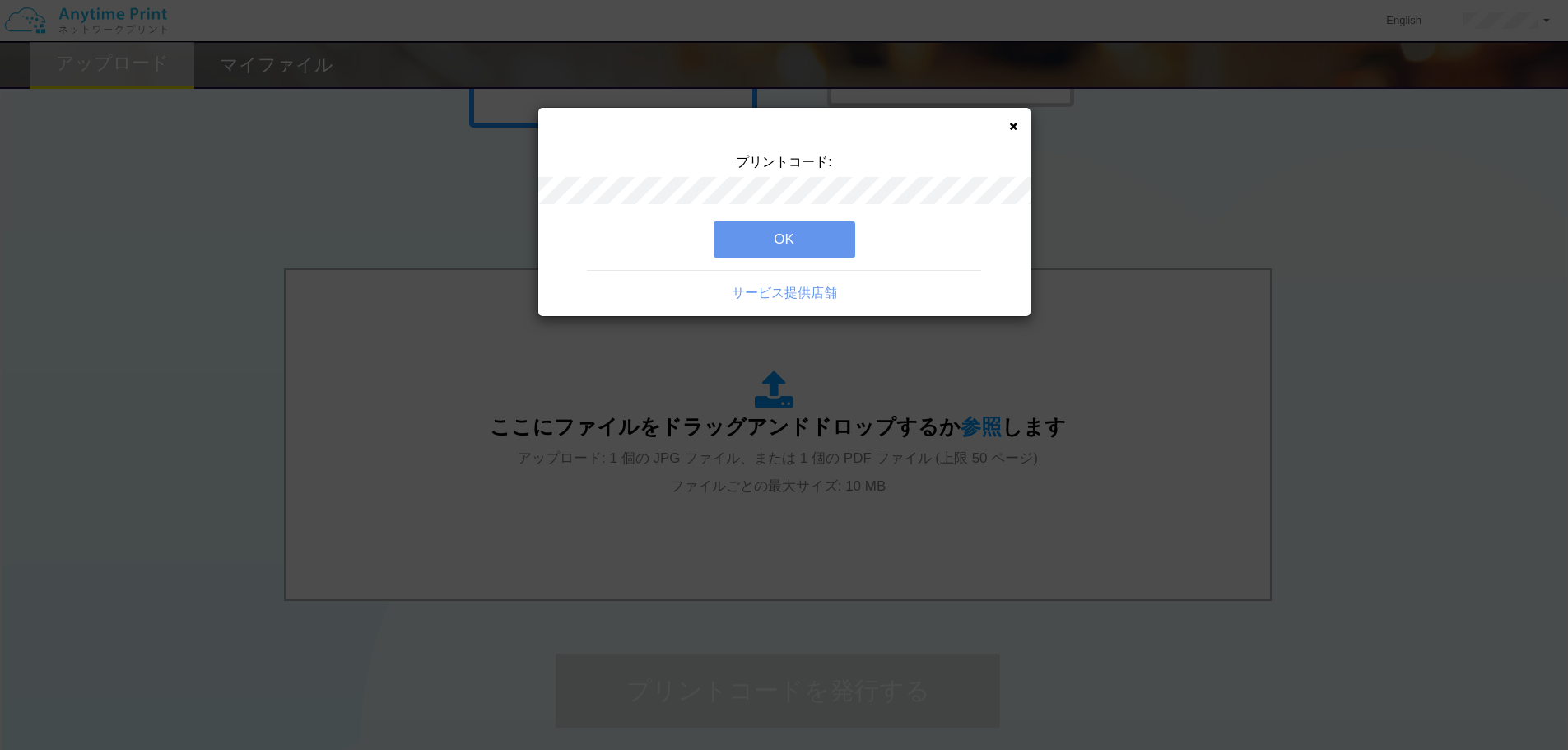
scroll to position [0, 0]
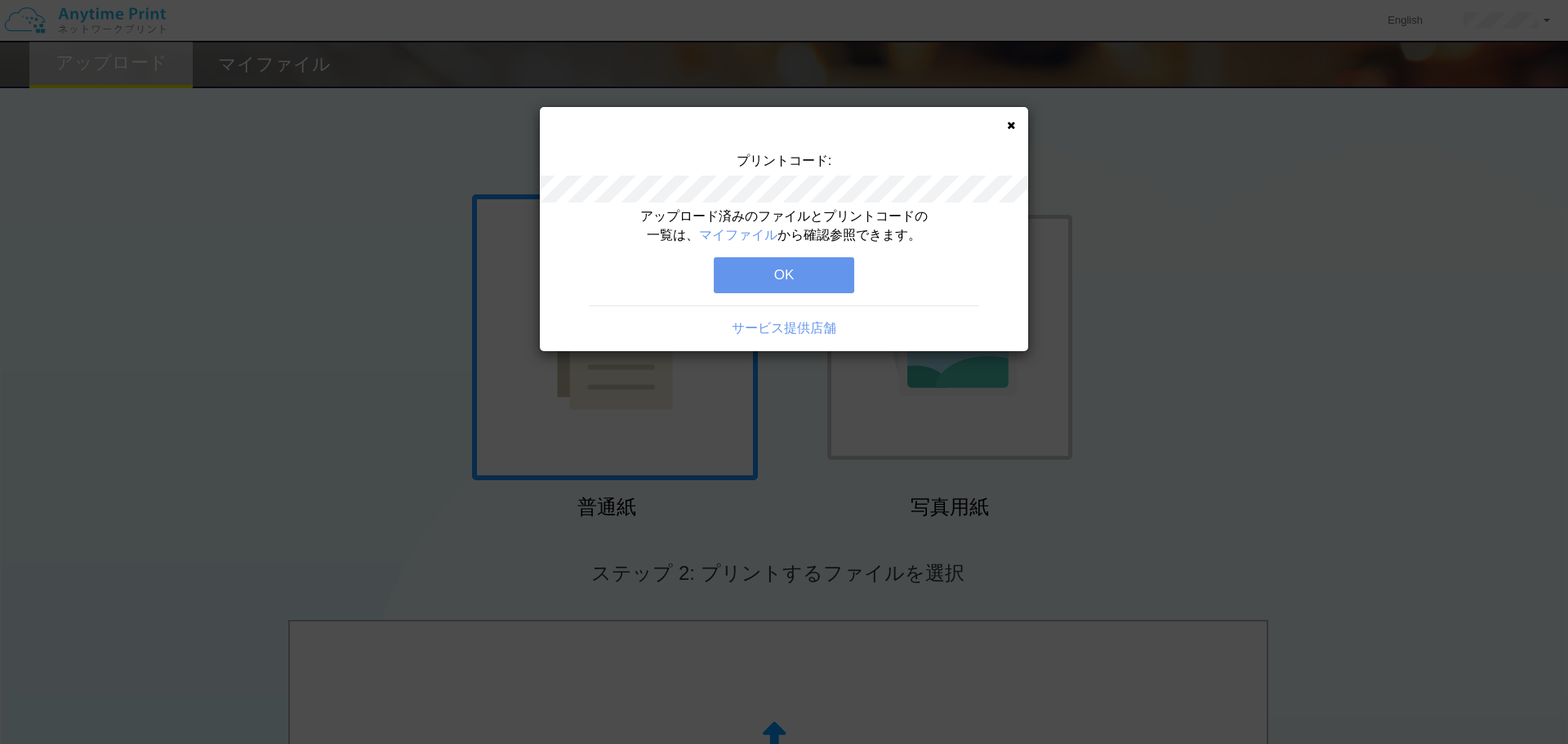
click at [817, 281] on button "OK" at bounding box center [784, 275] width 140 height 36
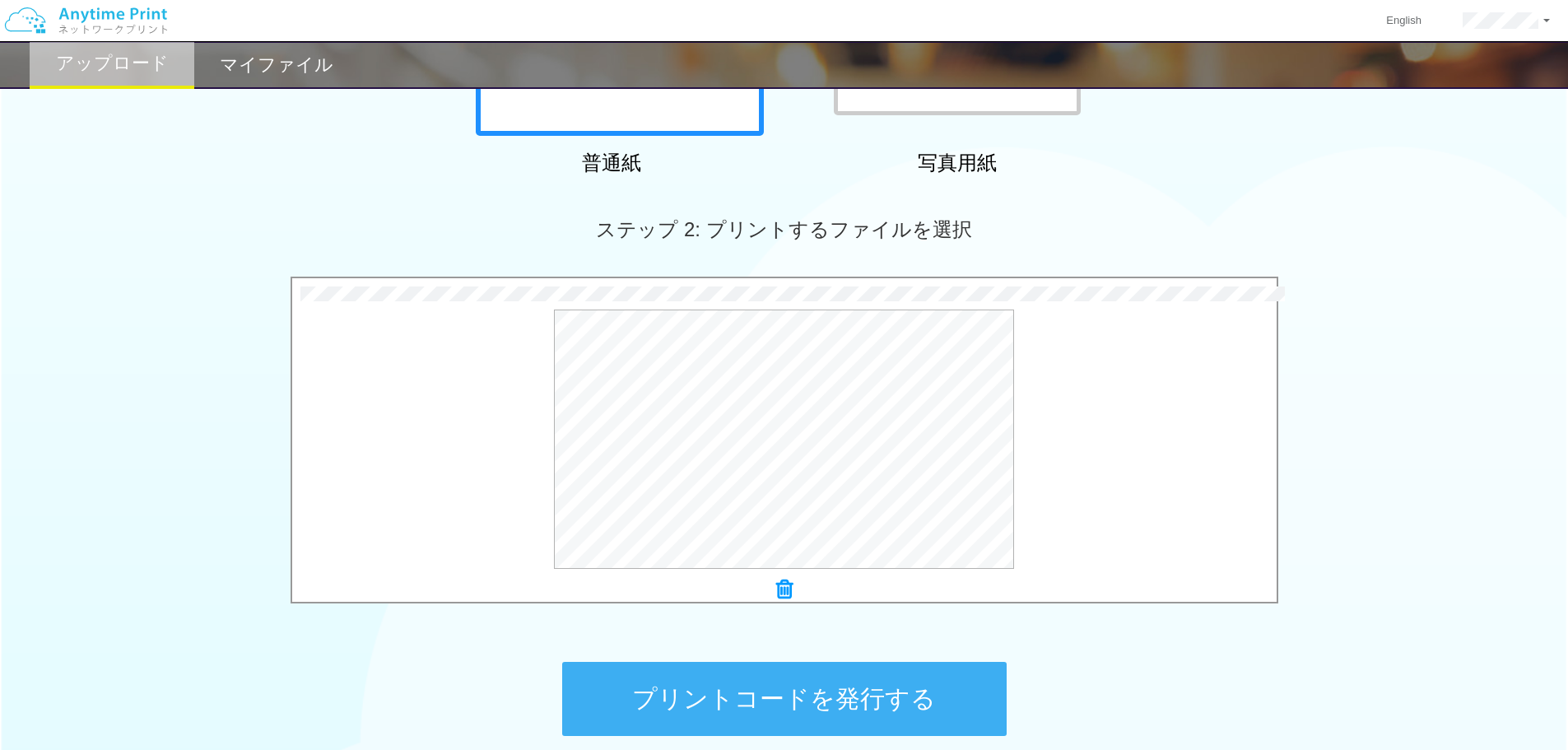
scroll to position [357, 0]
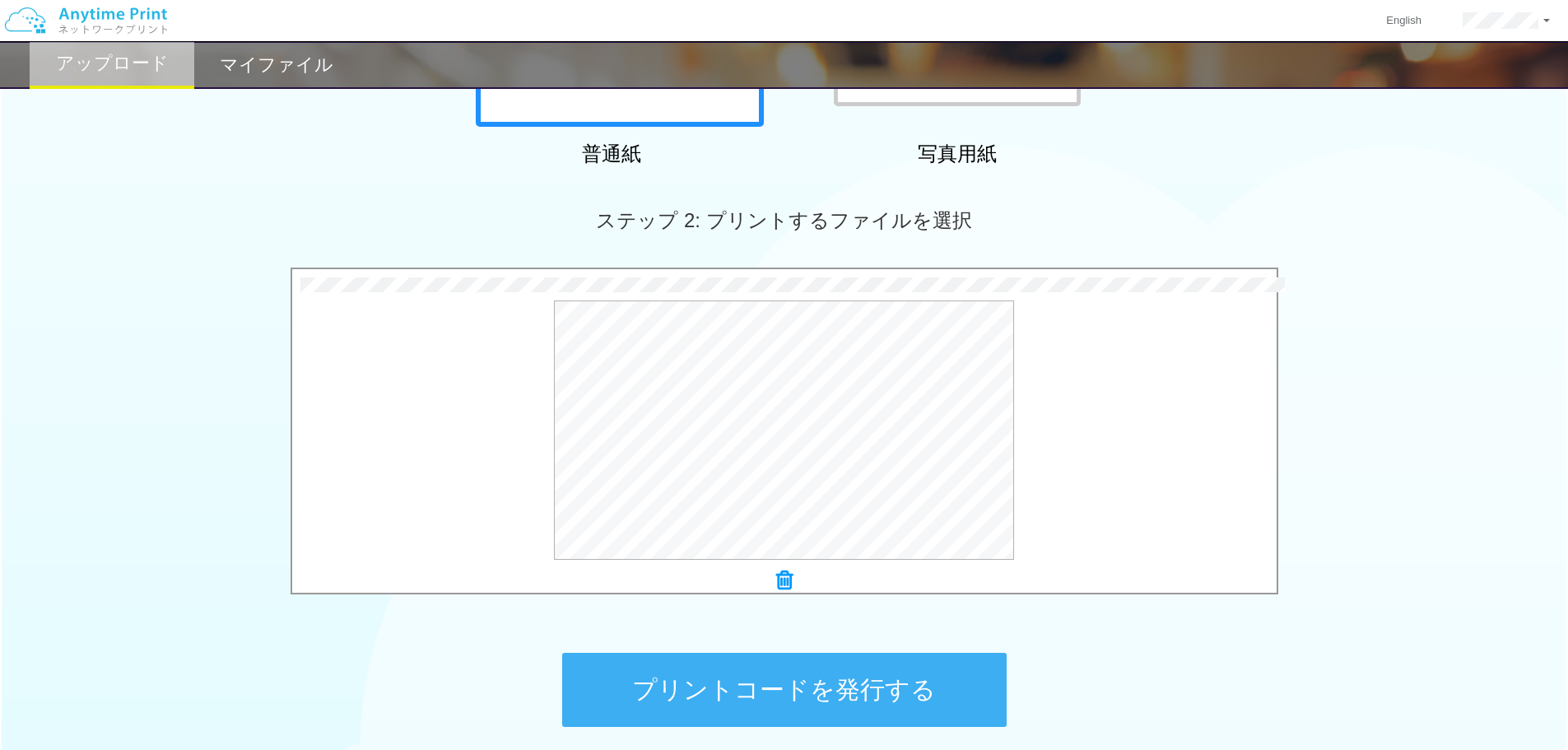
click at [810, 687] on button "プリントコードを発行する" at bounding box center [784, 690] width 444 height 75
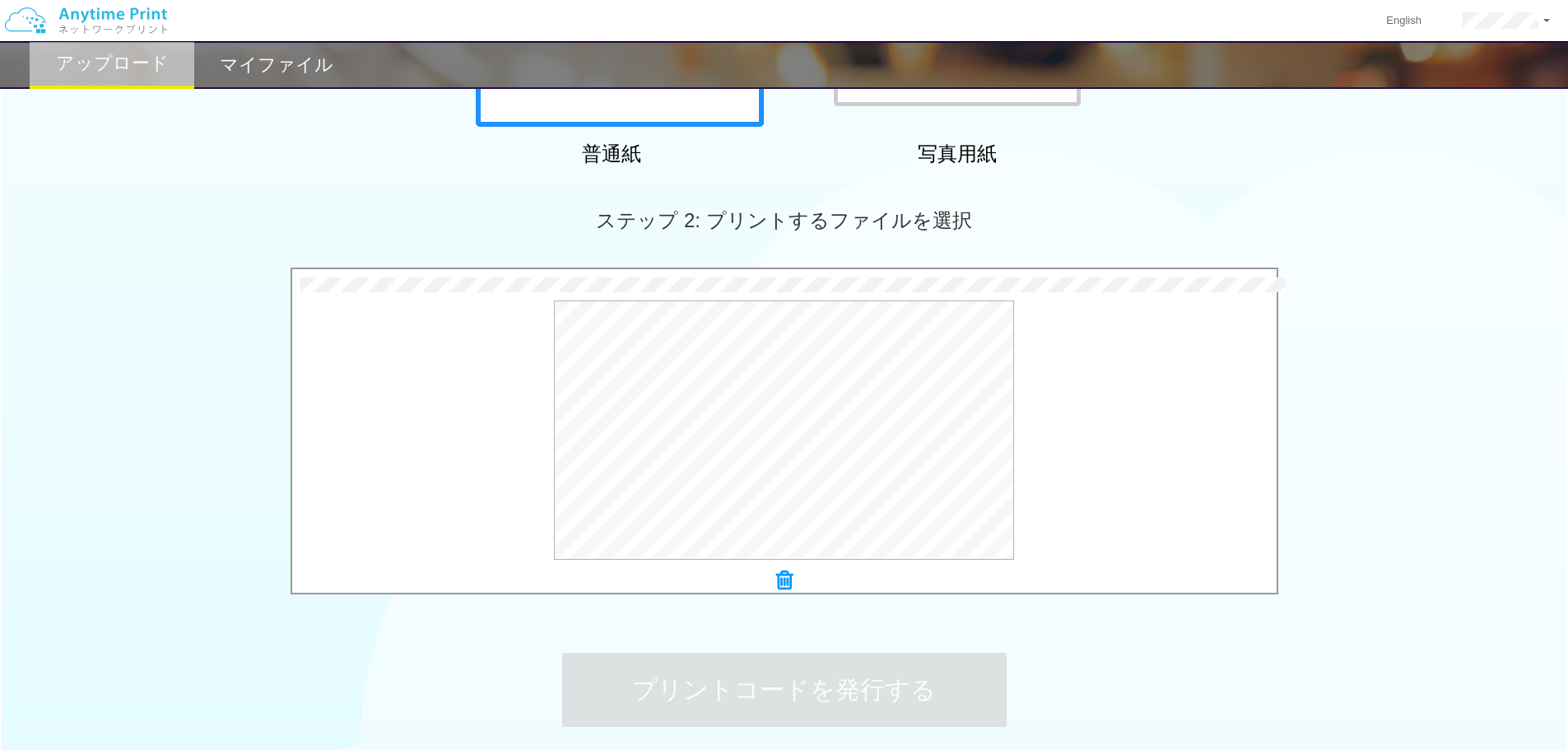
scroll to position [0, 0]
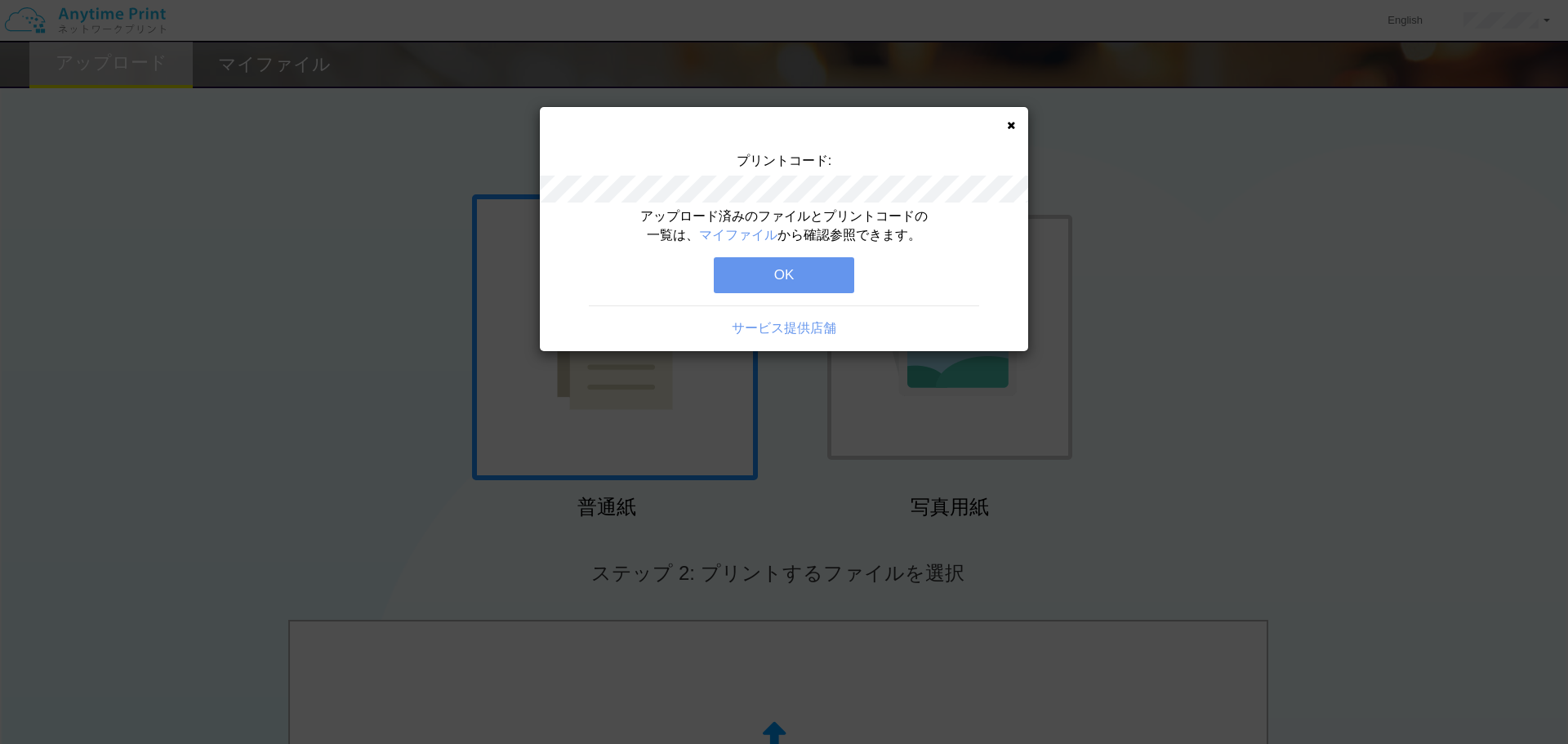
click at [801, 270] on button "OK" at bounding box center [784, 275] width 140 height 36
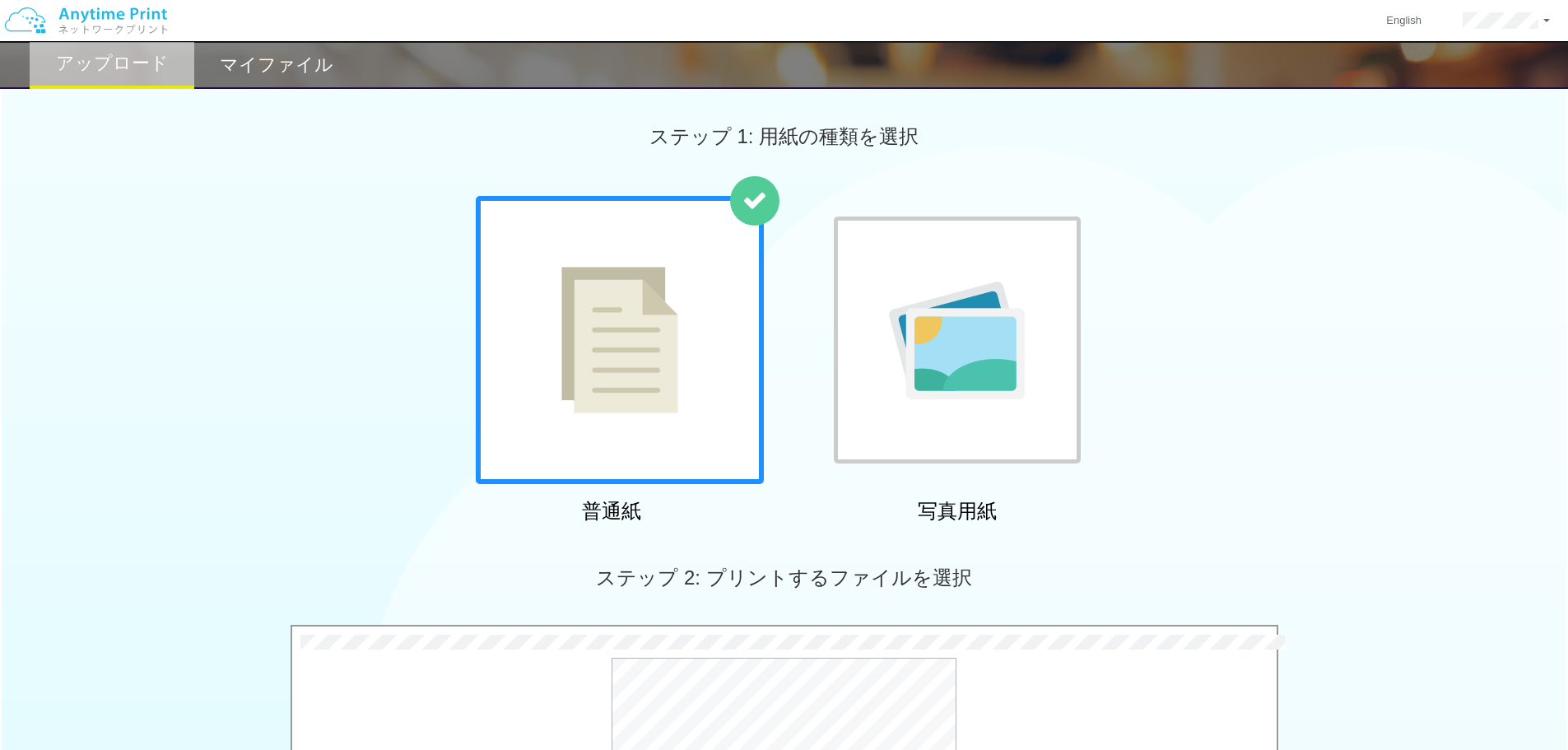
scroll to position [357, 0]
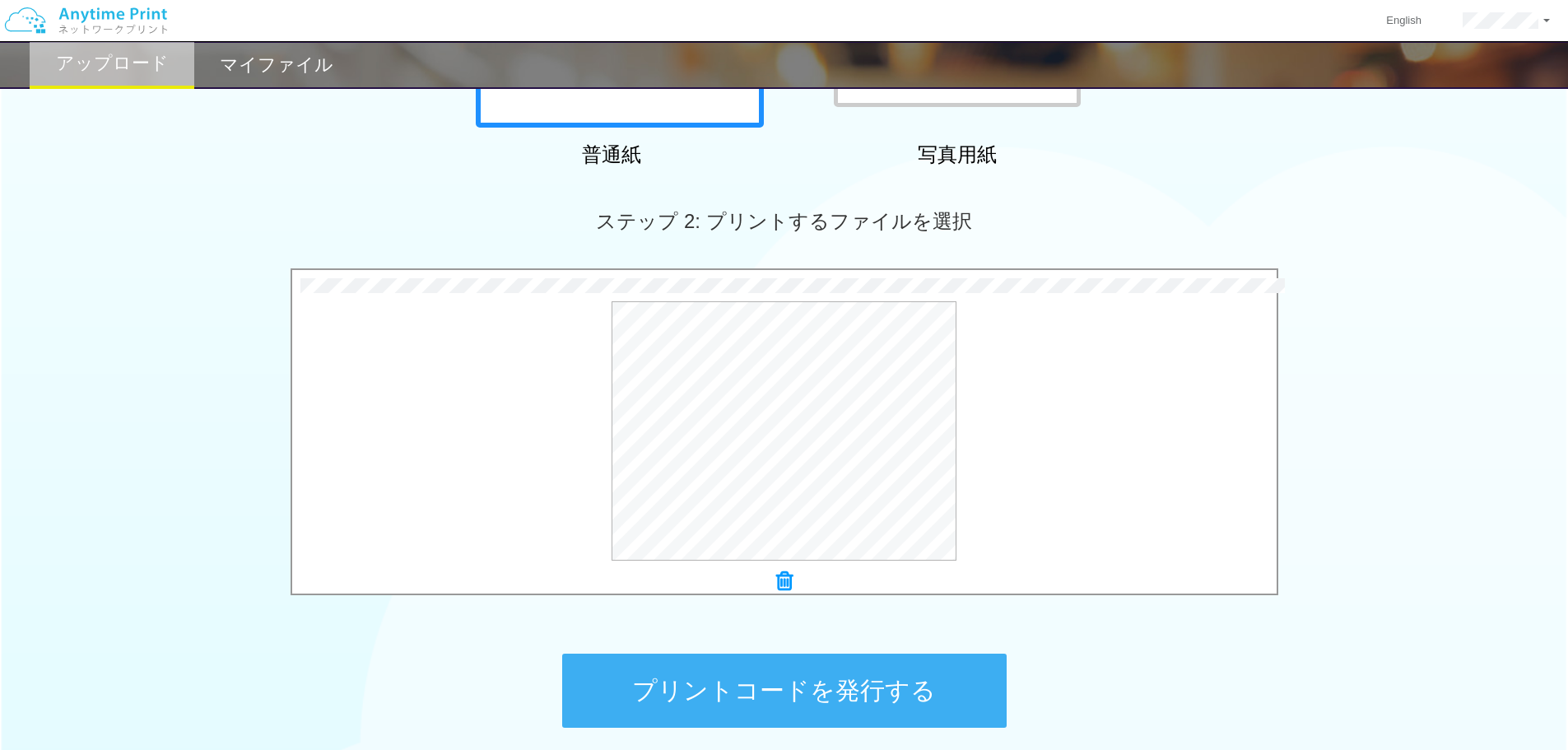
click at [820, 675] on button "プリントコードを発行する" at bounding box center [784, 690] width 444 height 75
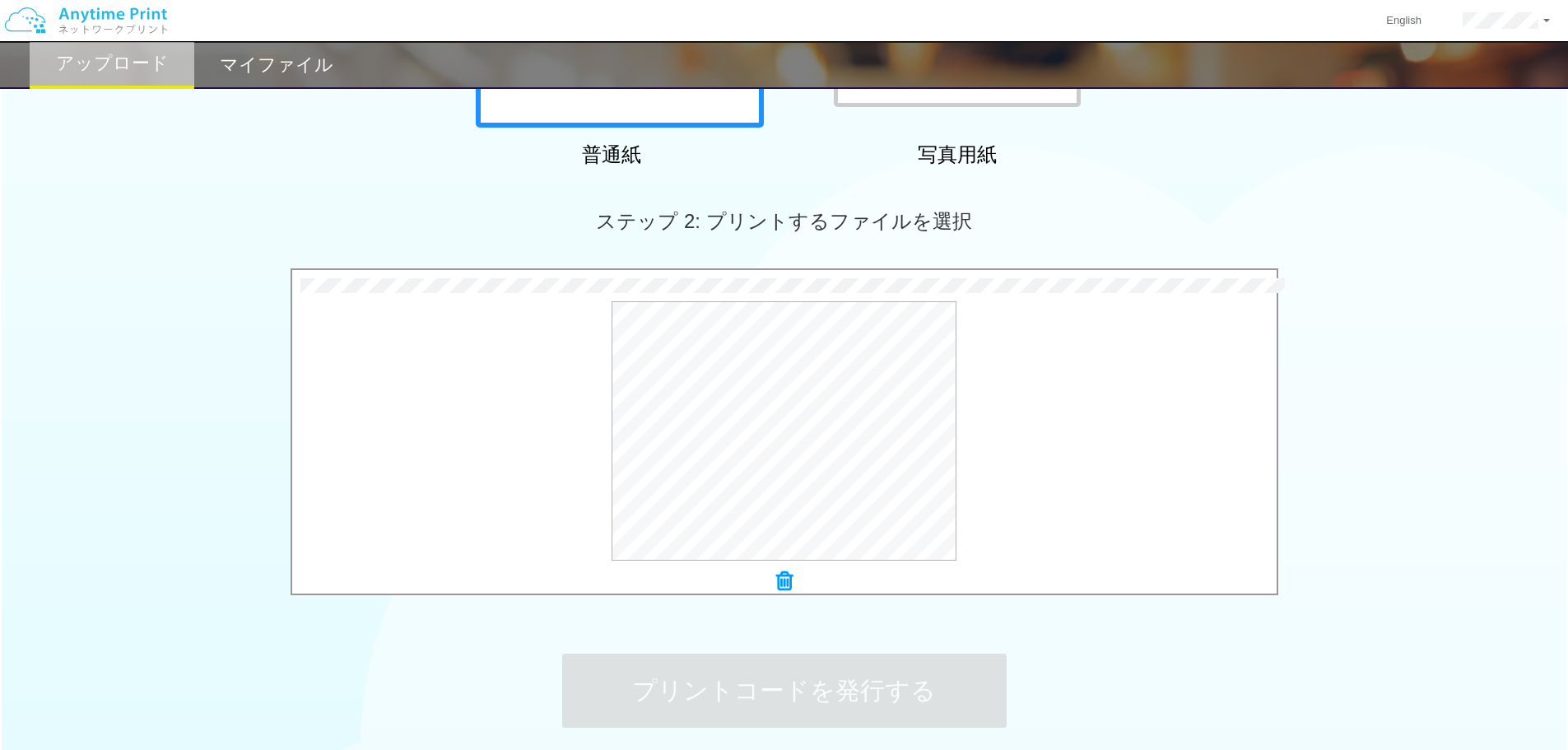
scroll to position [0, 0]
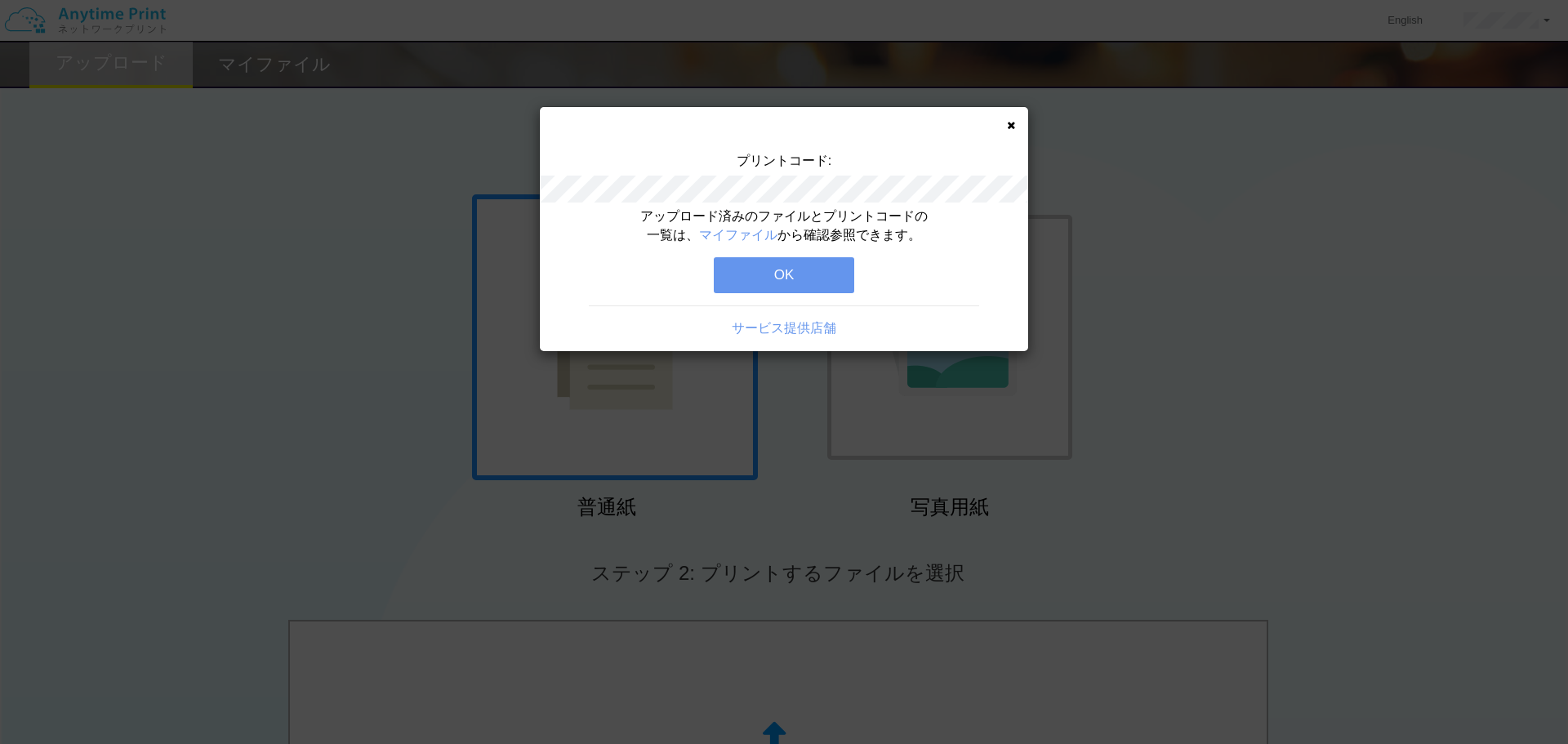
click at [818, 285] on button "OK" at bounding box center [784, 275] width 140 height 36
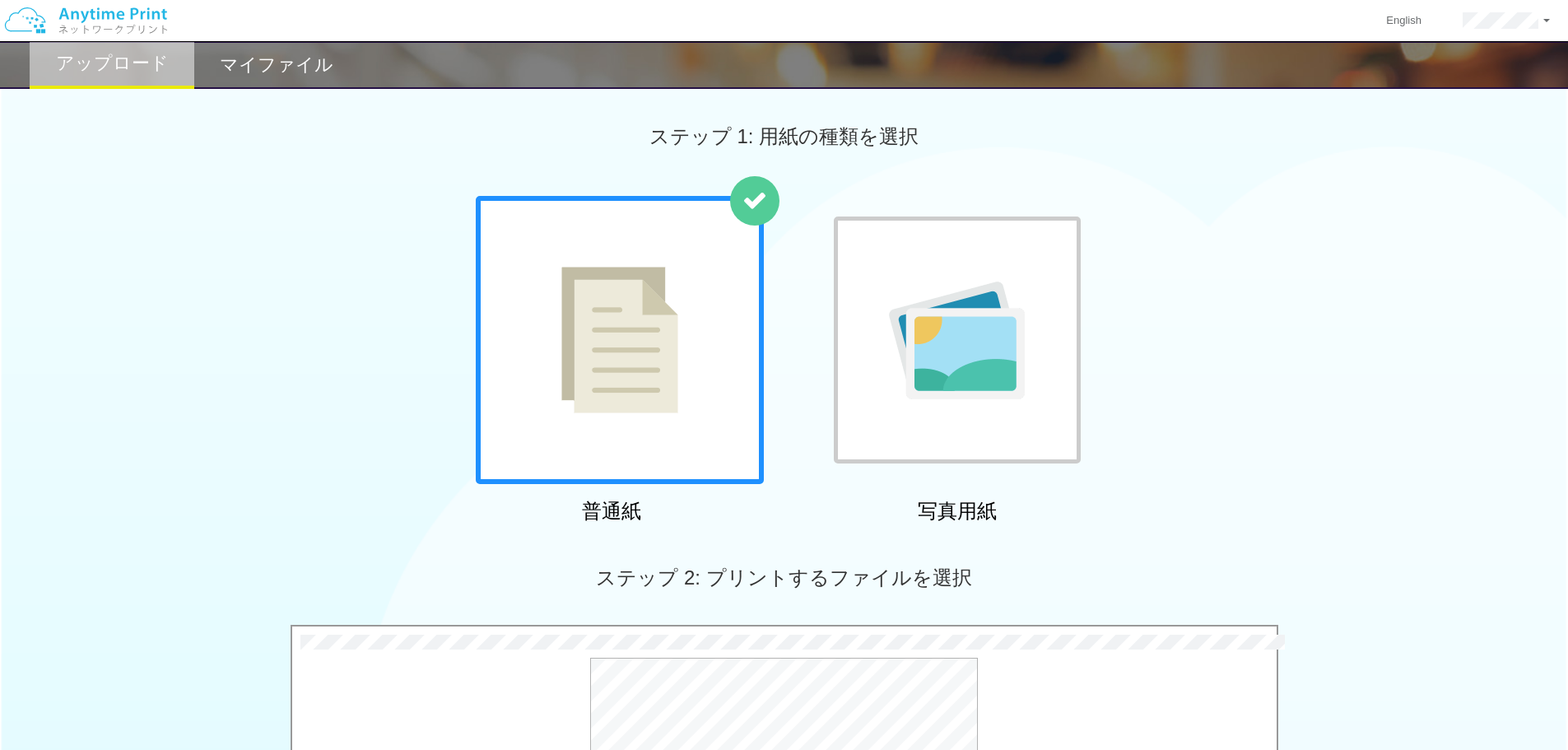
scroll to position [357, 0]
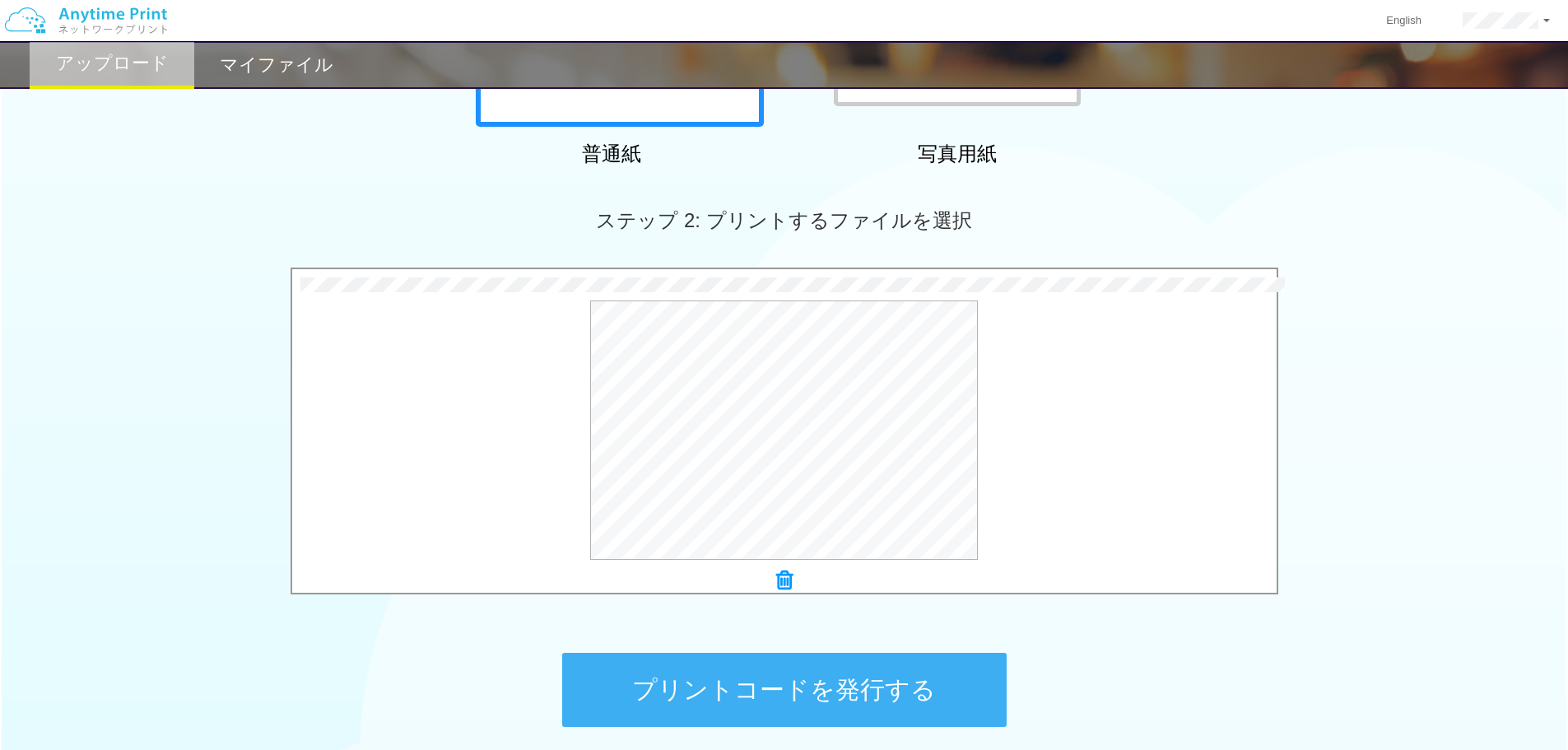
click at [879, 691] on button "プリントコードを発行する" at bounding box center [784, 690] width 444 height 75
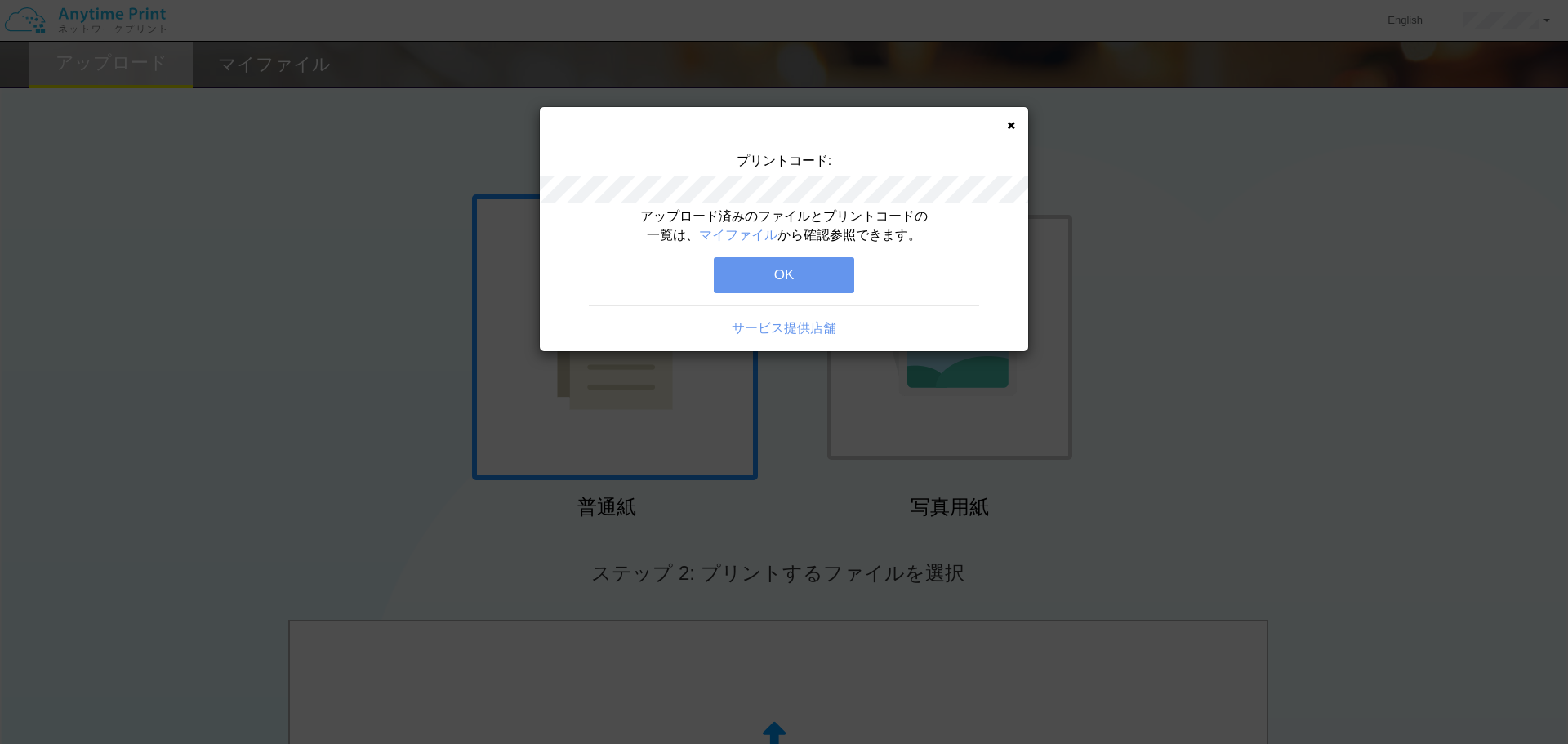
click at [830, 268] on button "OK" at bounding box center [784, 275] width 140 height 36
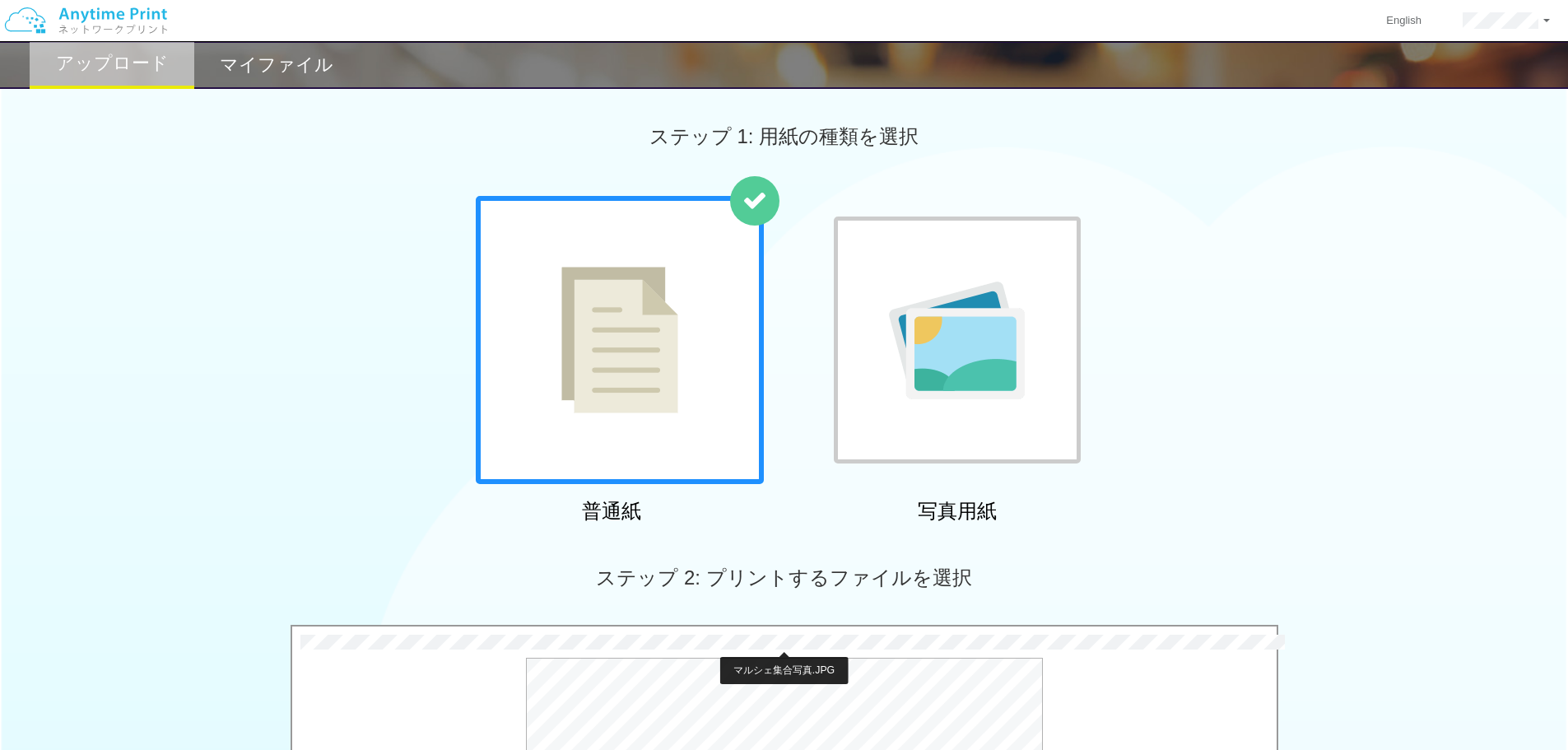
scroll to position [357, 0]
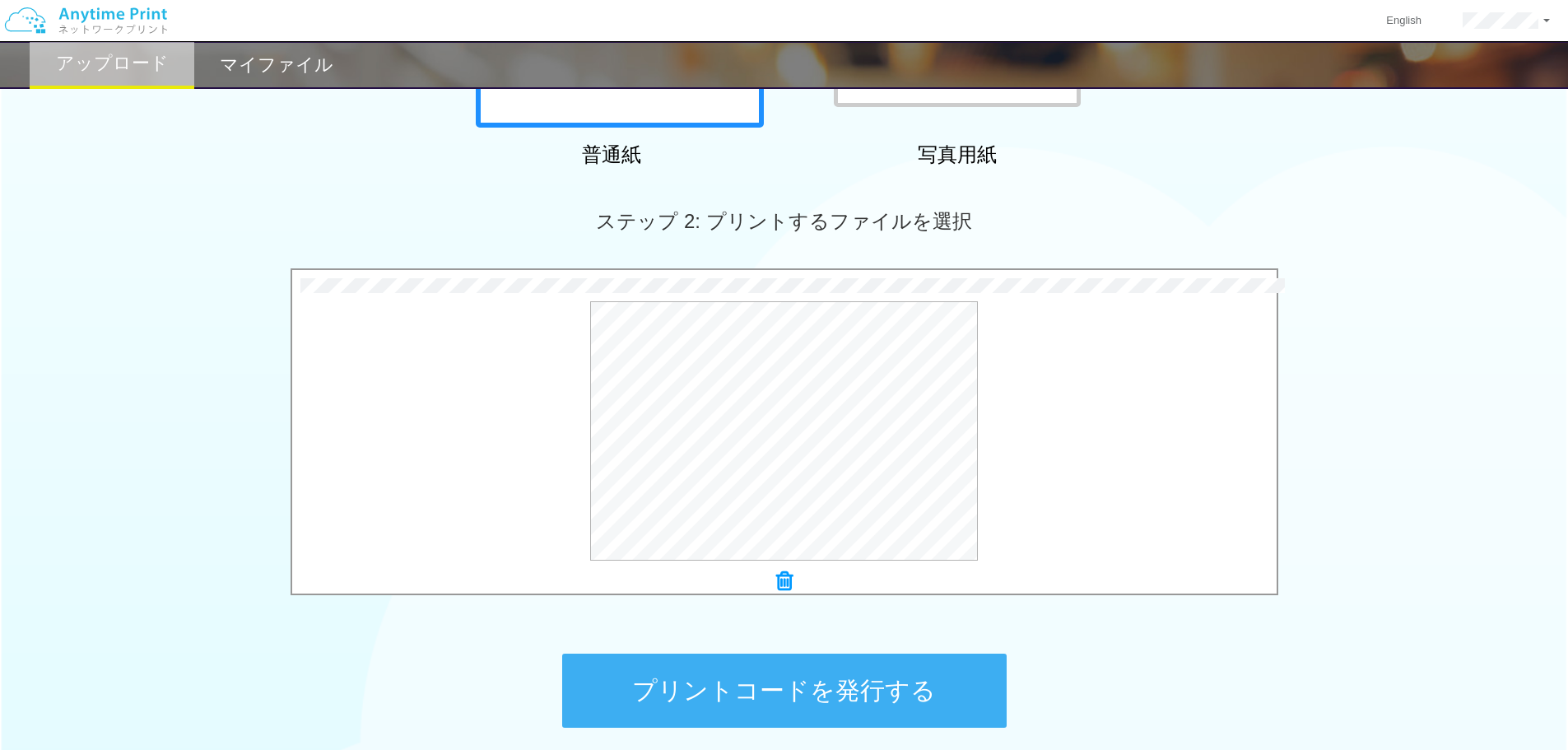
click at [795, 699] on button "プリントコードを発行する" at bounding box center [784, 690] width 444 height 75
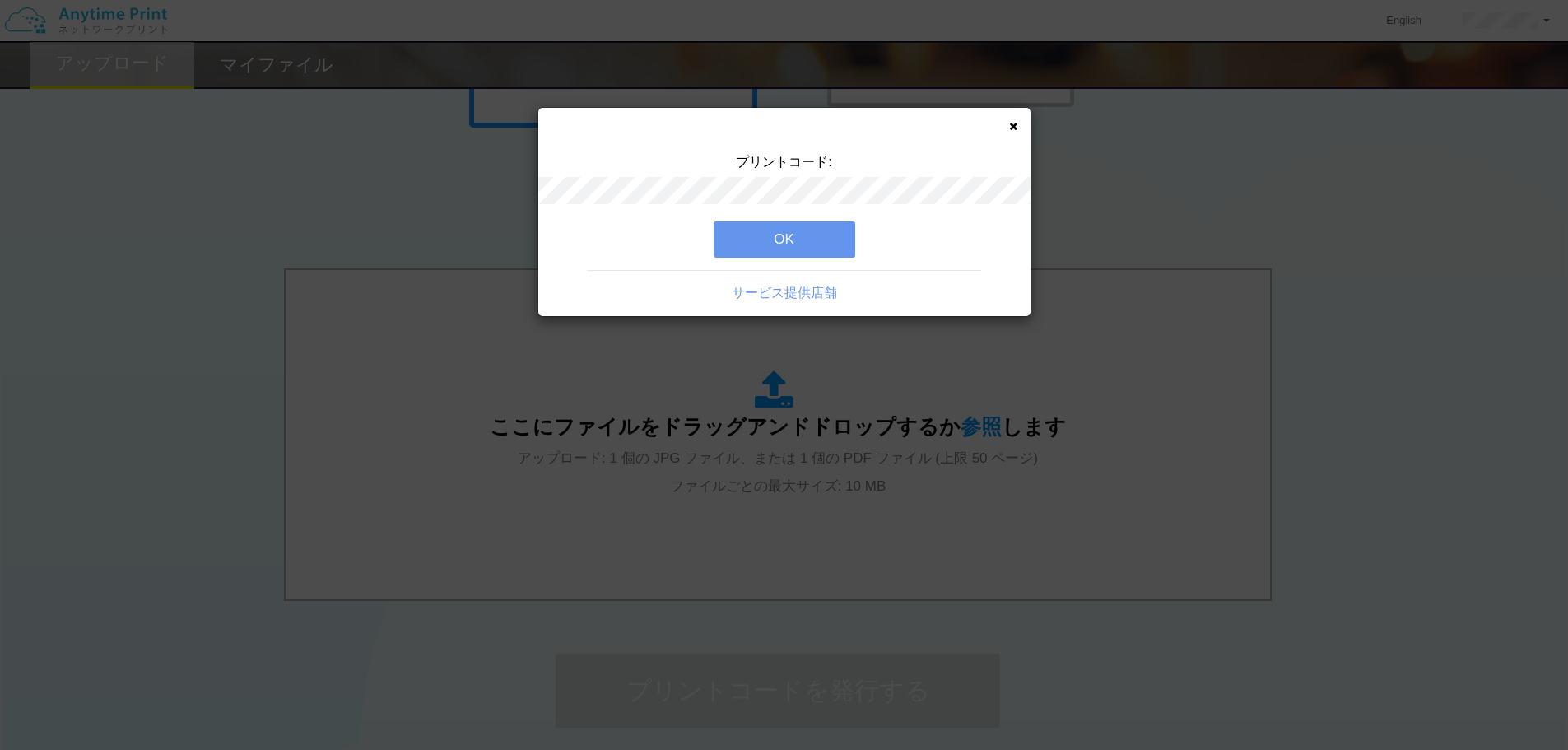
scroll to position [0, 0]
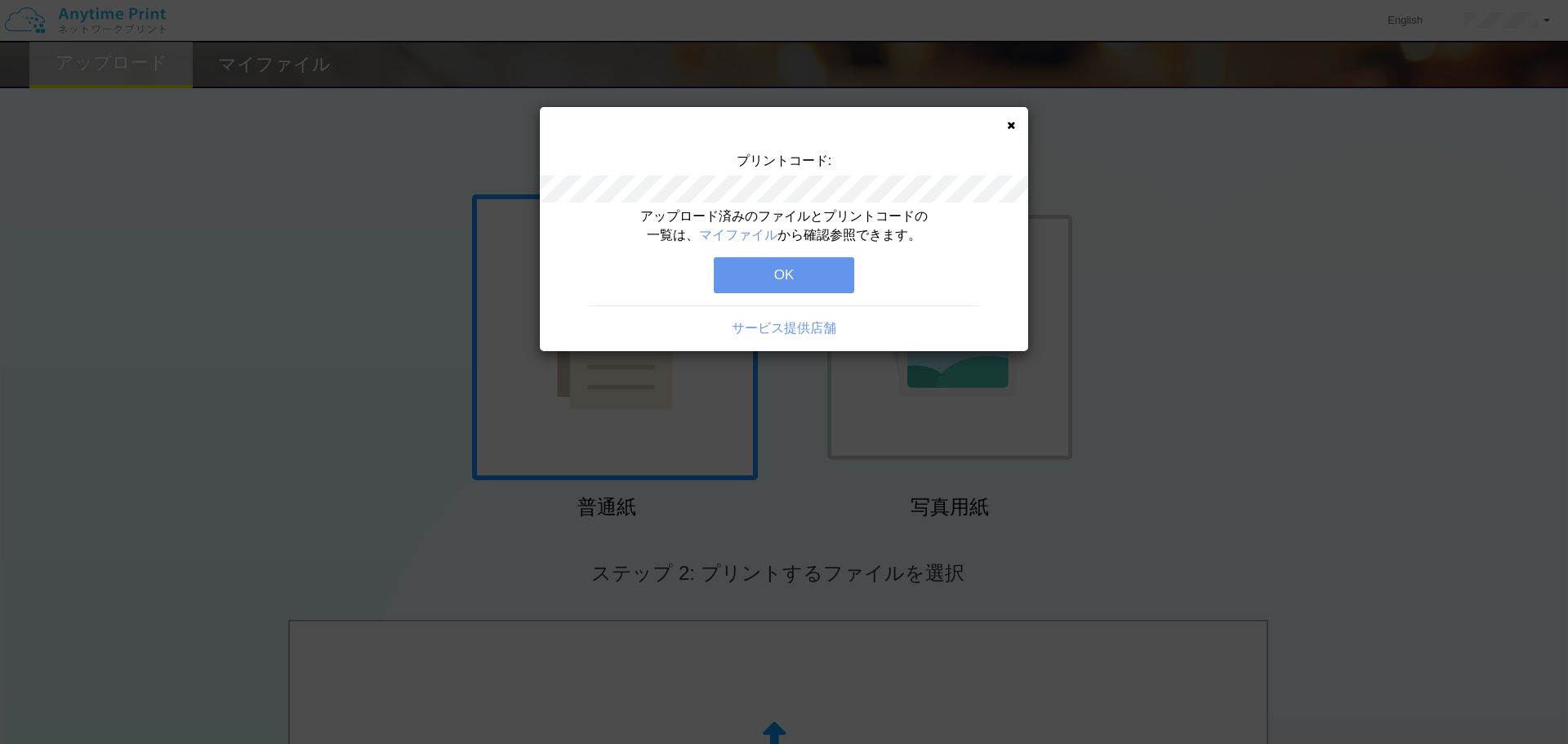
click at [805, 259] on button "OK" at bounding box center [784, 275] width 140 height 36
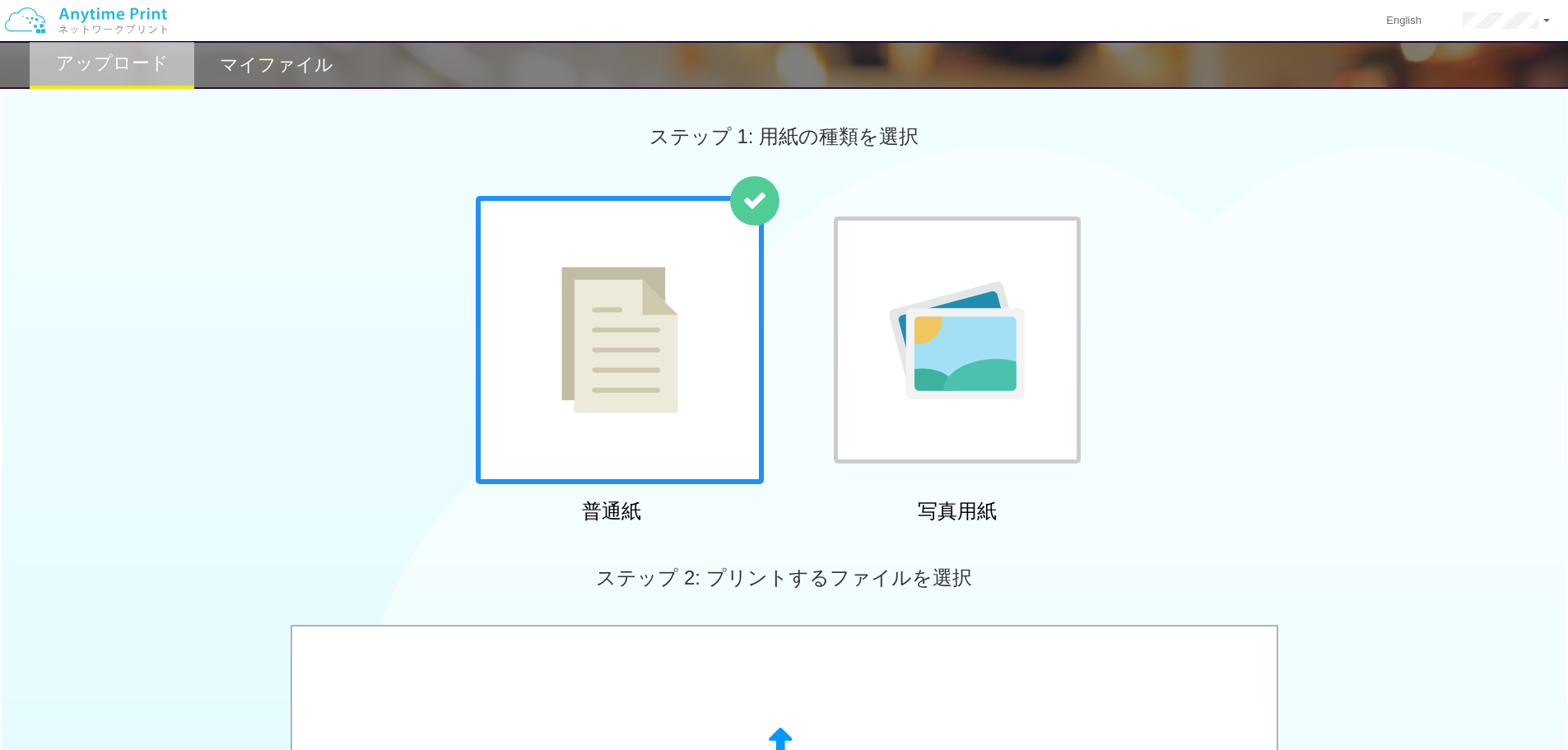
click at [286, 69] on h2 "マイファイル" at bounding box center [276, 65] width 113 height 20
